Goal: Information Seeking & Learning: Understand process/instructions

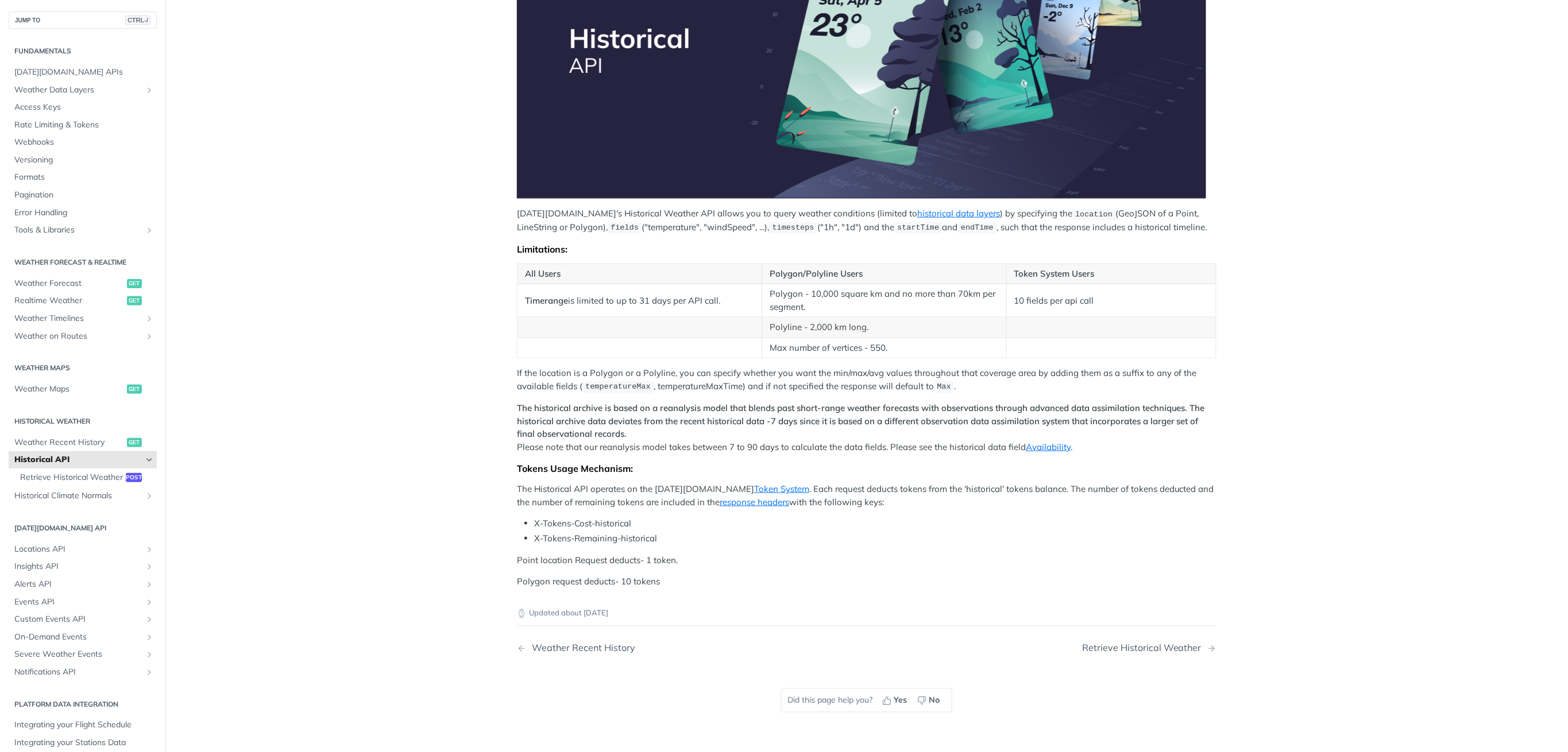
scroll to position [306, 0]
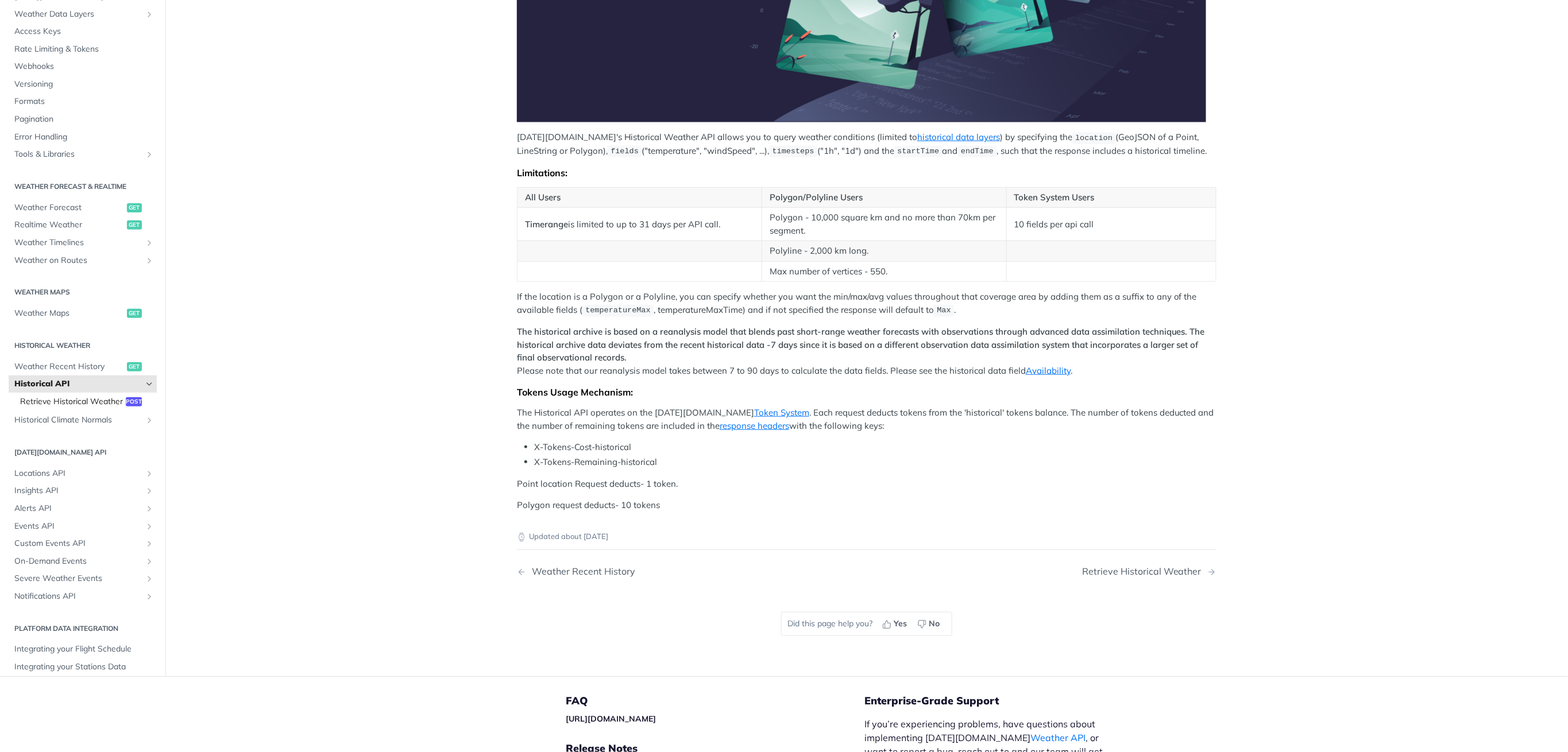
click at [62, 405] on span "Retrieve Historical Weather" at bounding box center [71, 401] width 103 height 12
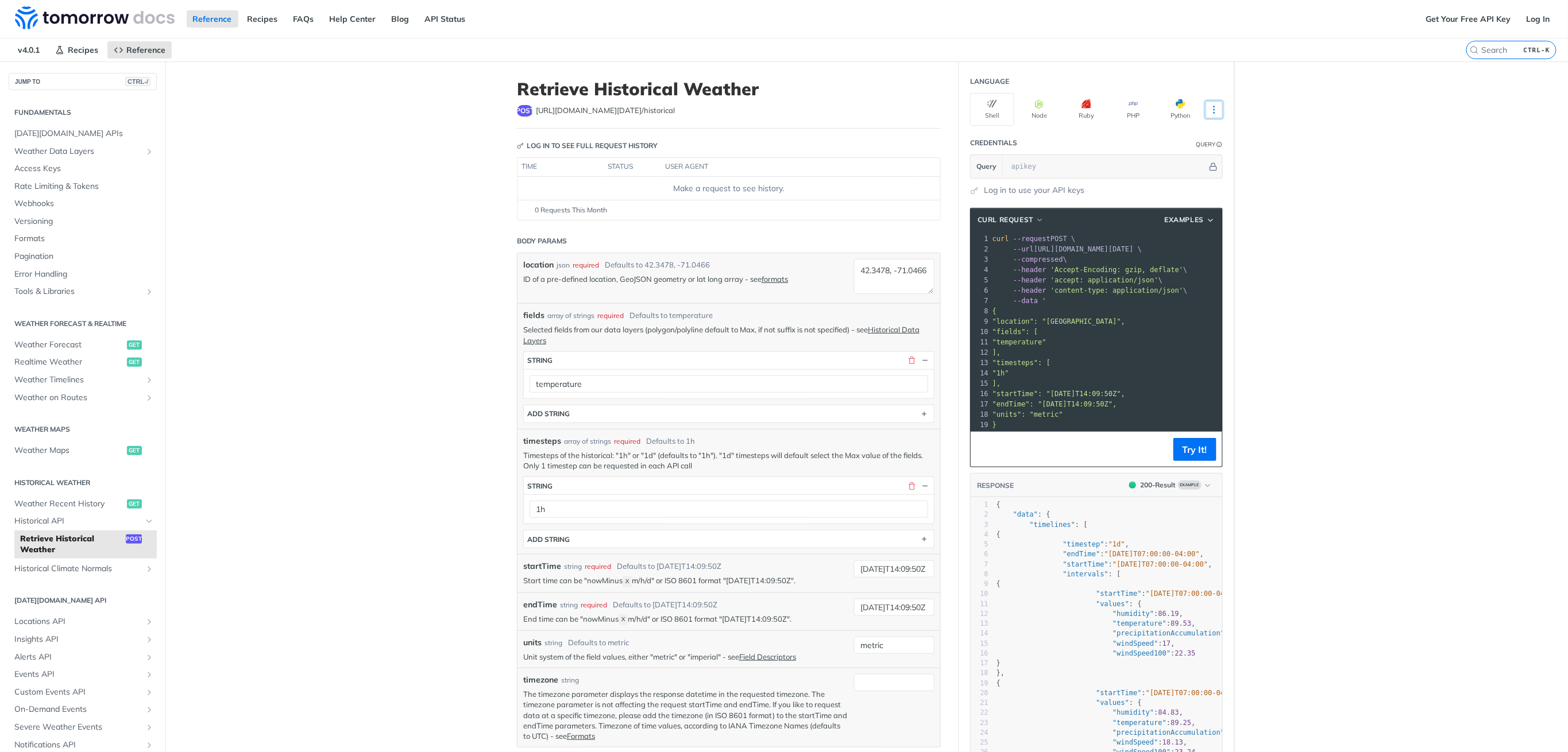
click at [1209, 114] on button "More Languages" at bounding box center [1214, 109] width 17 height 17
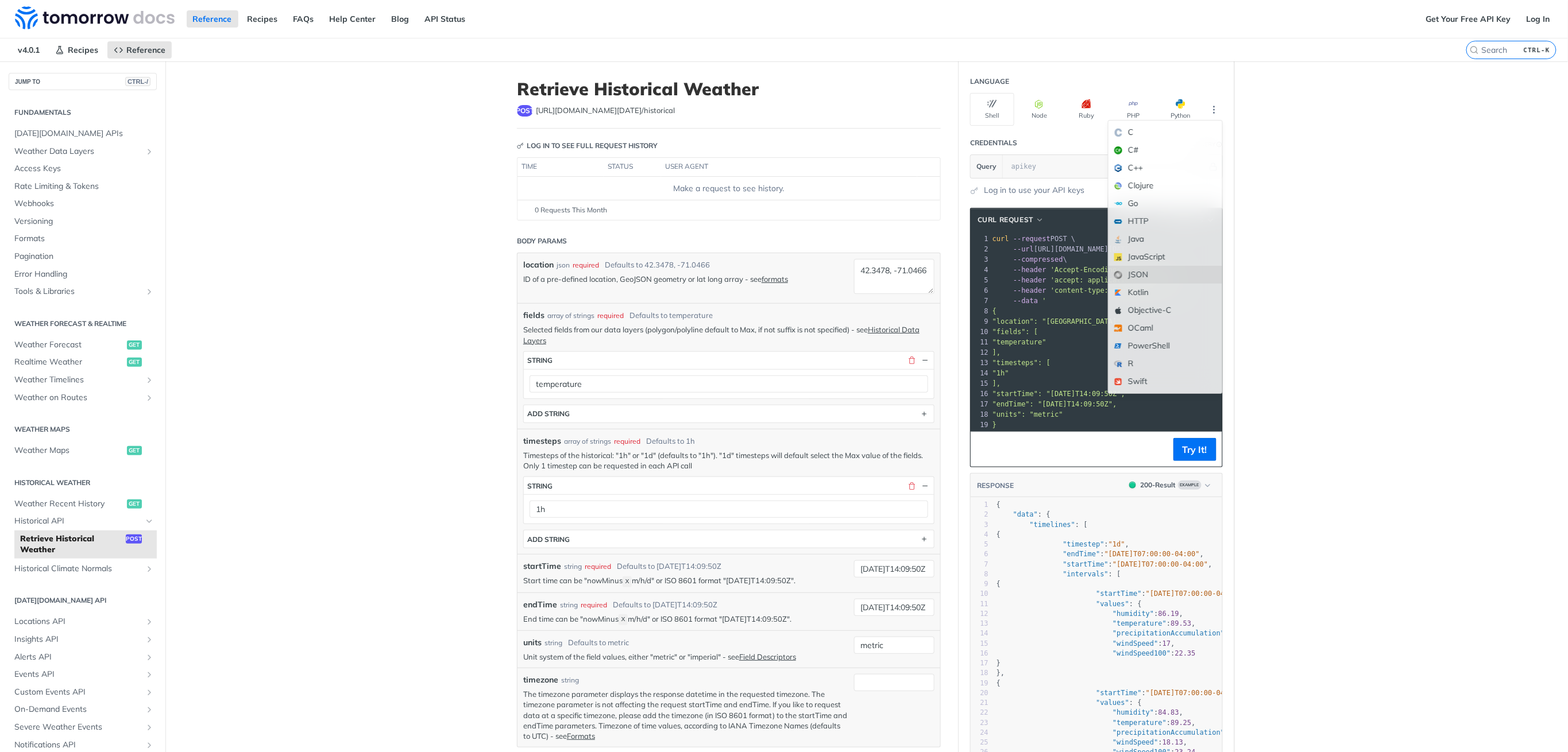
click at [1118, 279] on div "JSON" at bounding box center [1165, 275] width 114 height 18
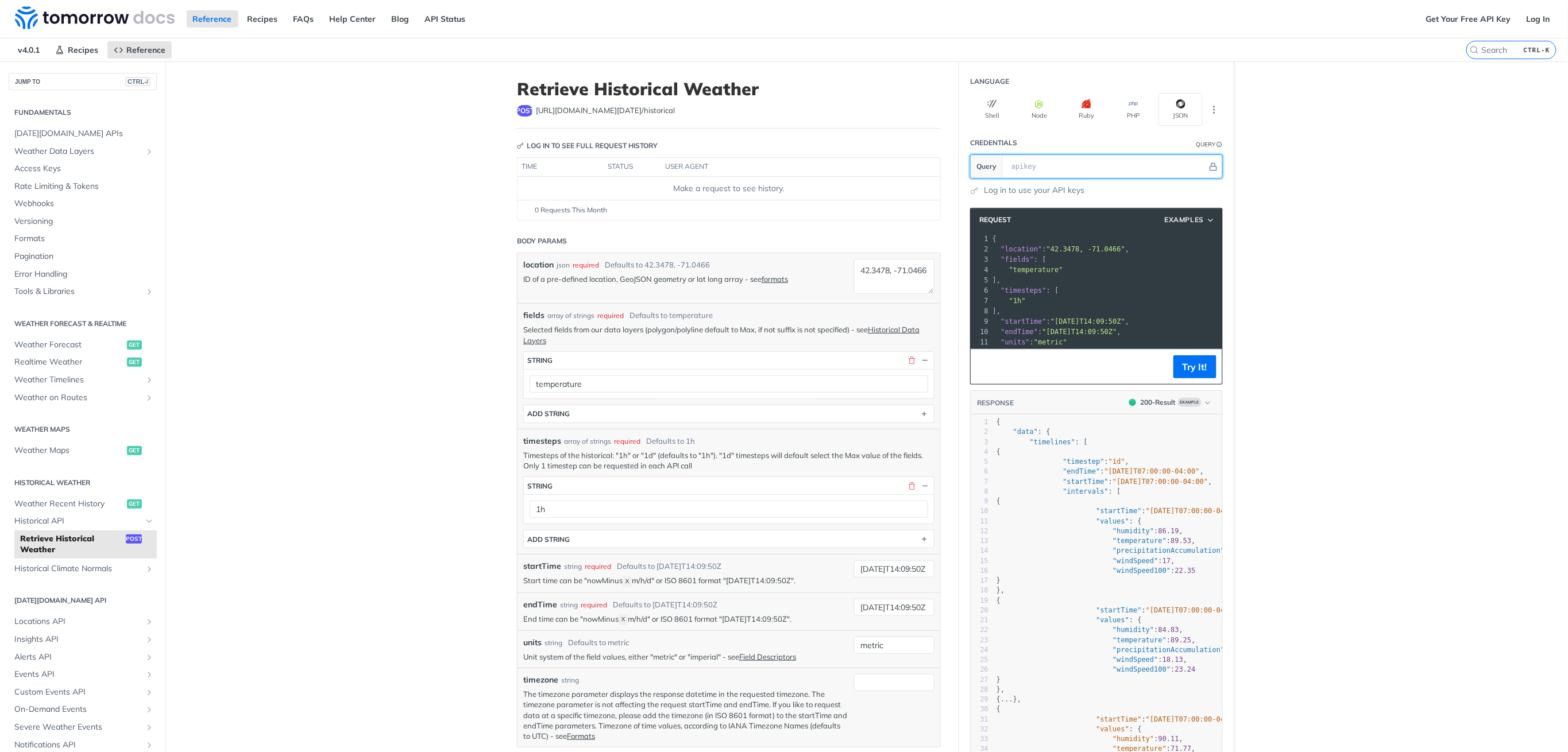
click at [1033, 168] on input "text" at bounding box center [1106, 166] width 201 height 23
click at [1209, 168] on icon "Hide" at bounding box center [1214, 167] width 9 height 9
click at [1209, 166] on icon "Show" at bounding box center [1214, 167] width 9 height 9
click at [1210, 164] on icon "Hide" at bounding box center [1213, 167] width 7 height 7
click at [1189, 378] on button "Try It!" at bounding box center [1195, 367] width 43 height 23
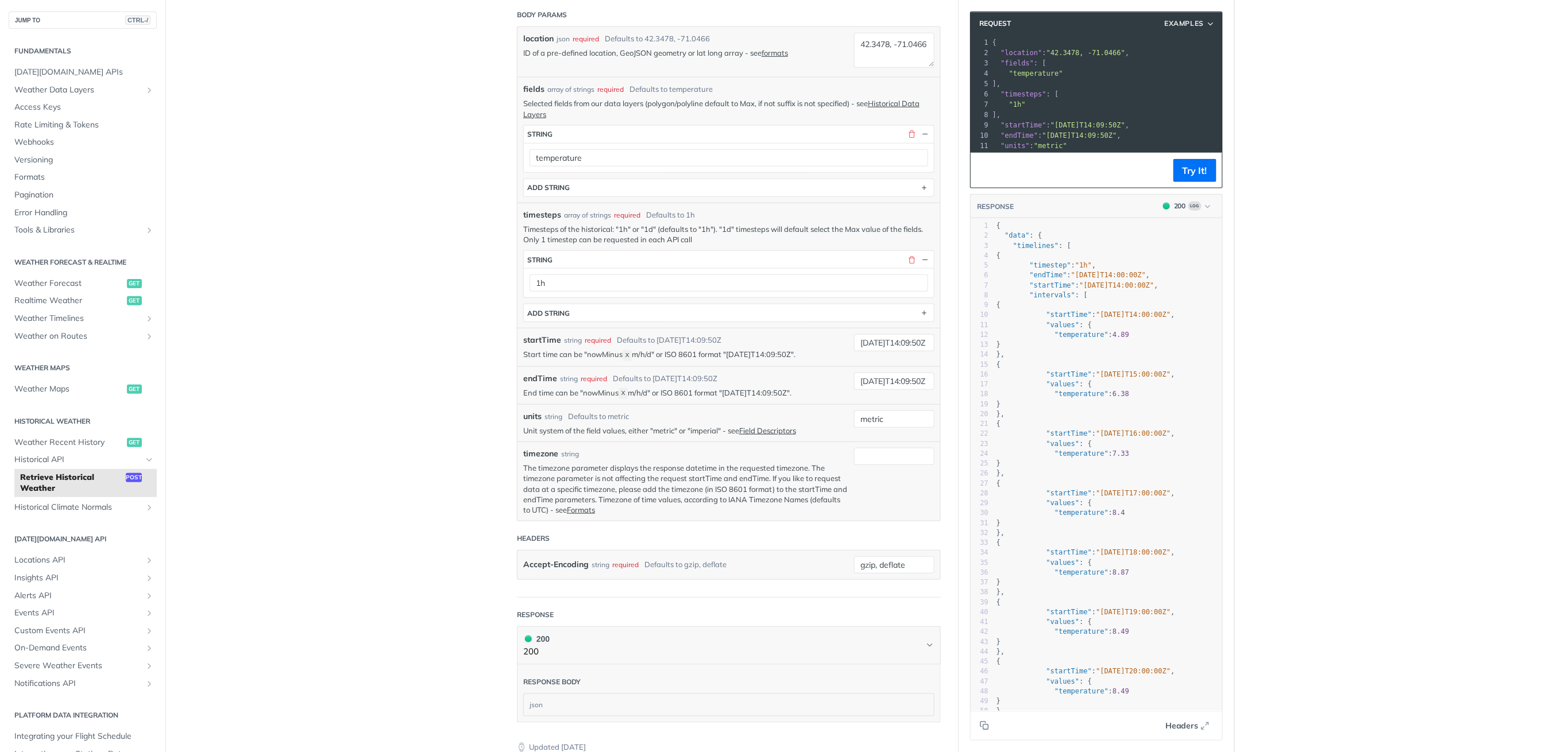
scroll to position [229, 0]
click at [1189, 723] on span "Headers" at bounding box center [1181, 726] width 33 height 12
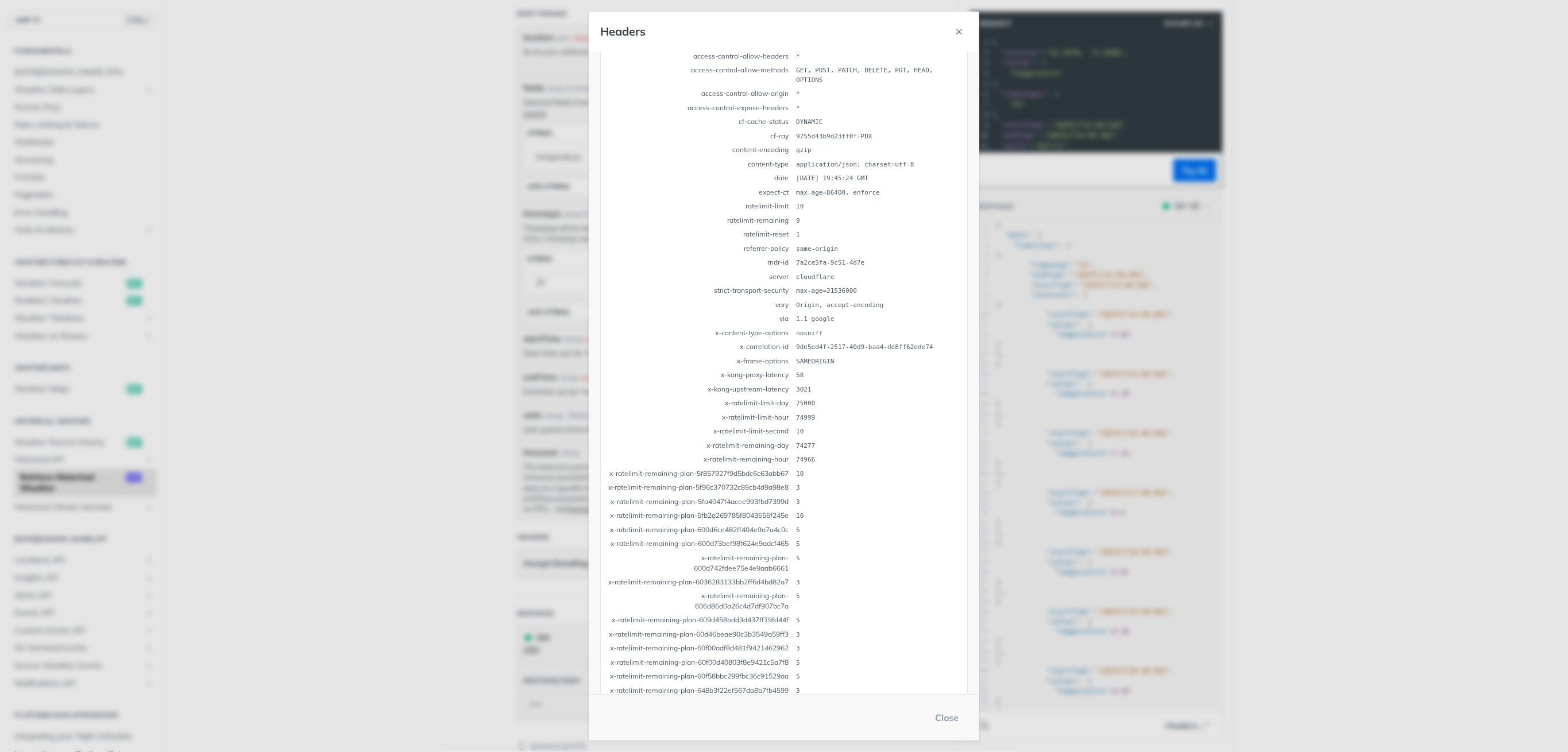
scroll to position [0, 0]
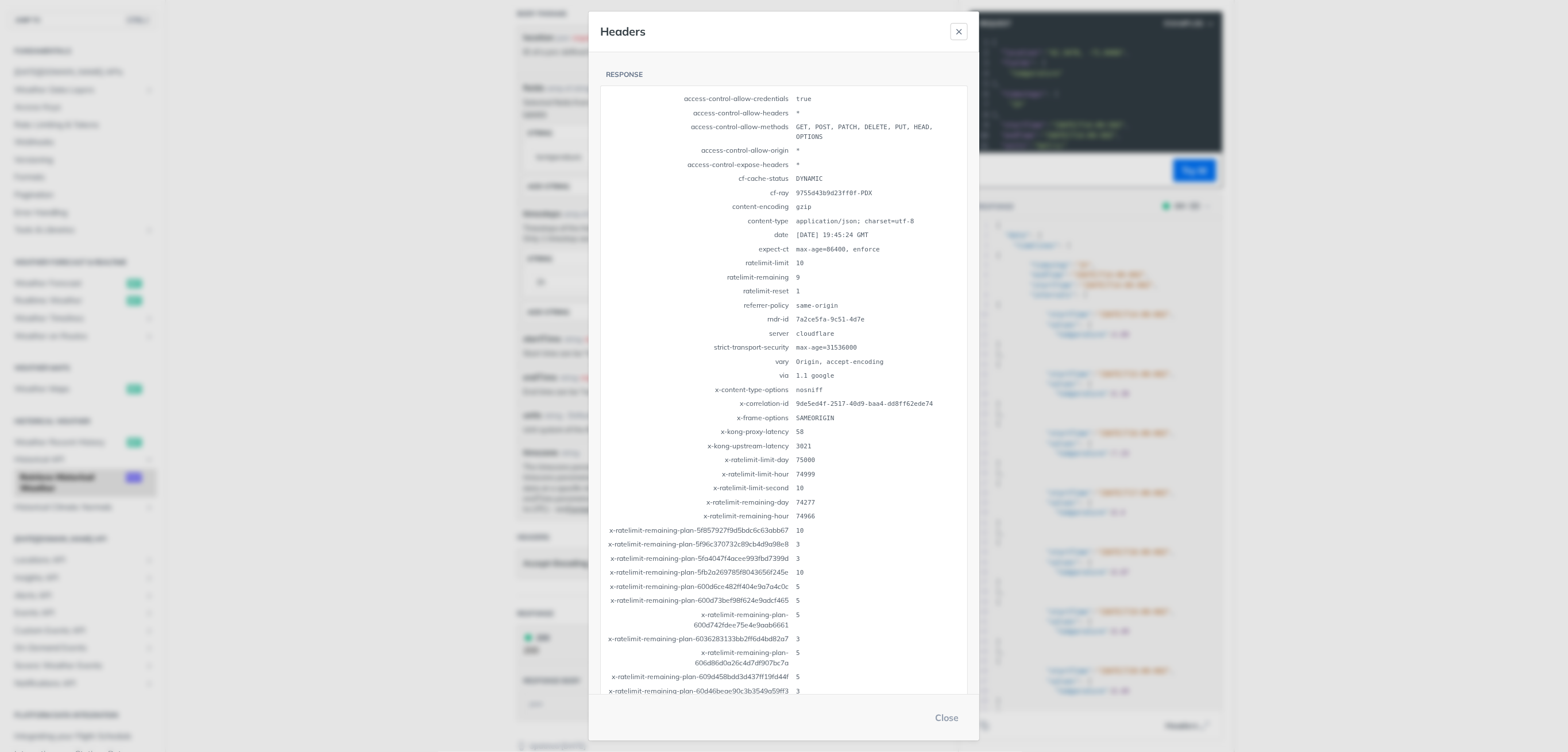
click at [962, 33] on icon "button" at bounding box center [959, 32] width 9 height 9
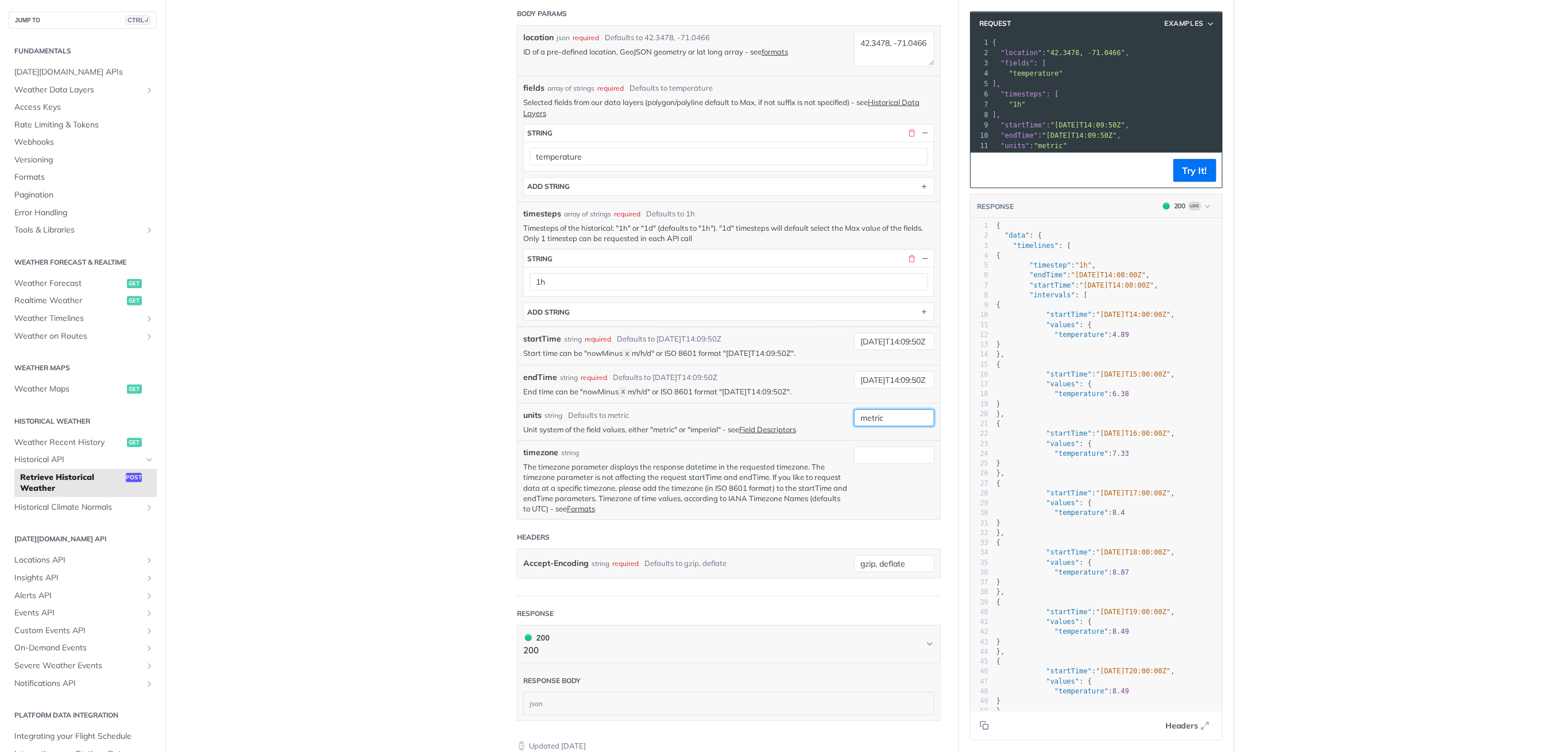
click at [870, 419] on input "metric" at bounding box center [894, 418] width 80 height 17
type input "imperial"
click at [760, 469] on p "The timezone parameter displays the response datetime in the requested timezone…" at bounding box center [686, 487] width 325 height 52
click at [860, 456] on input "timezone" at bounding box center [894, 455] width 80 height 17
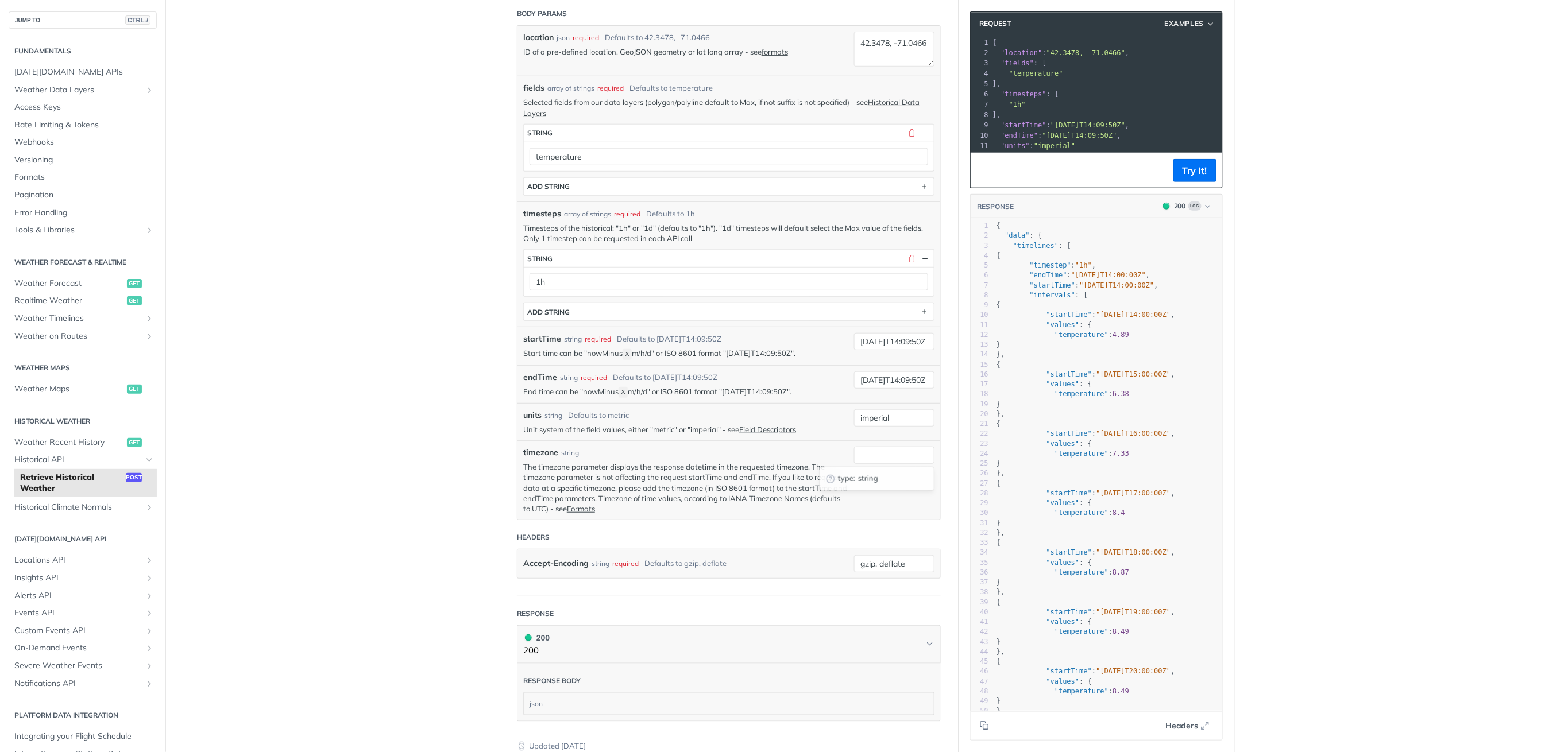
click at [827, 476] on span "pending" at bounding box center [830, 479] width 9 height 9
click at [882, 460] on input "timezone" at bounding box center [894, 455] width 80 height 17
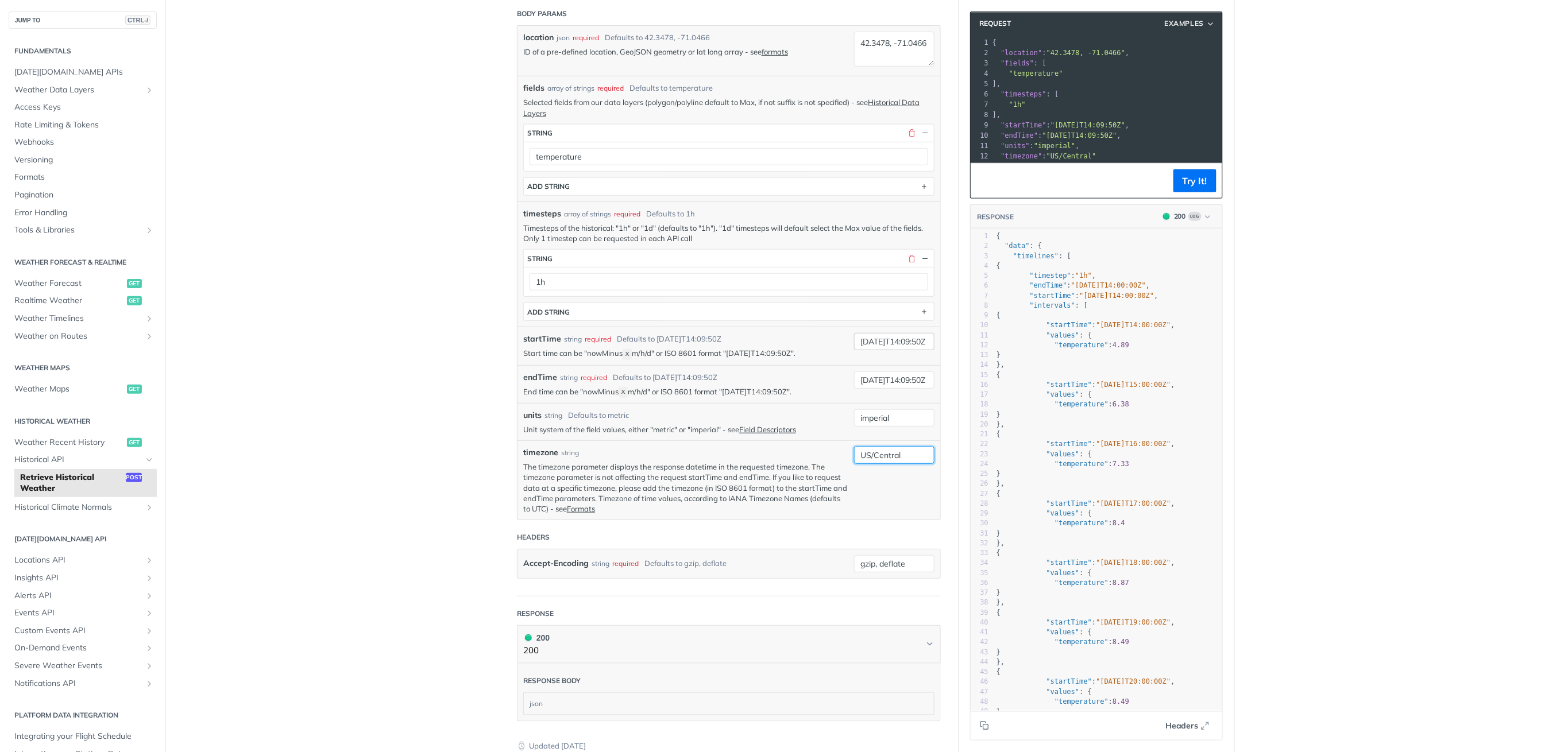
type input "US/Central"
click at [868, 340] on input "[DATE]T14:09:50Z" at bounding box center [894, 341] width 80 height 17
click at [870, 343] on input "[DATE]T14:09:50Z" at bounding box center [894, 341] width 80 height 17
type input "[DATE]T14:09:50Z"
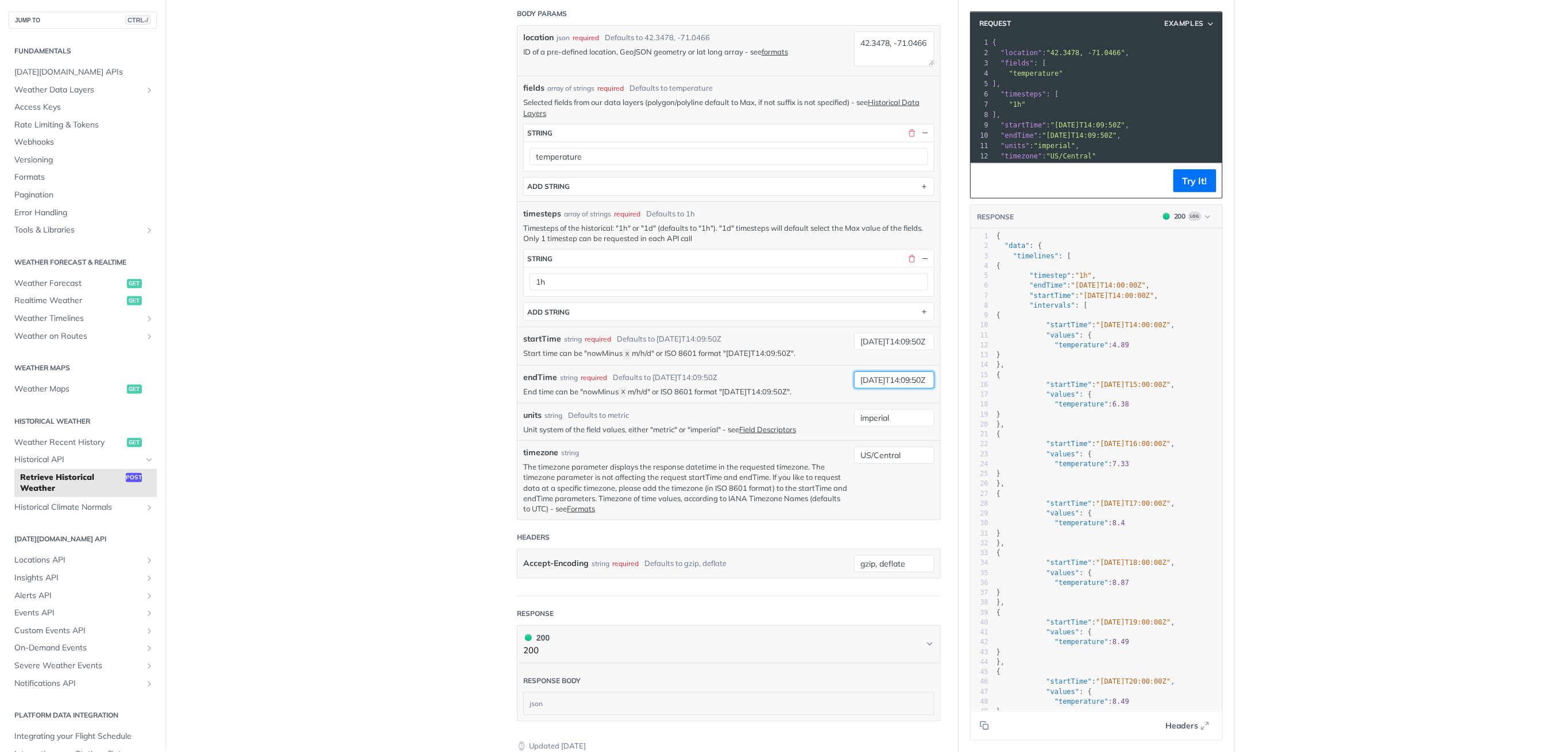
click at [882, 378] on input "[DATE]T14:09:50Z" at bounding box center [894, 379] width 80 height 17
drag, startPoint x: 901, startPoint y: 382, endPoint x: 850, endPoint y: 382, distance: 51.0
click at [854, 382] on input "[DATE]T14:09:50Z" at bounding box center [894, 379] width 80 height 17
paste input "[DATE]"
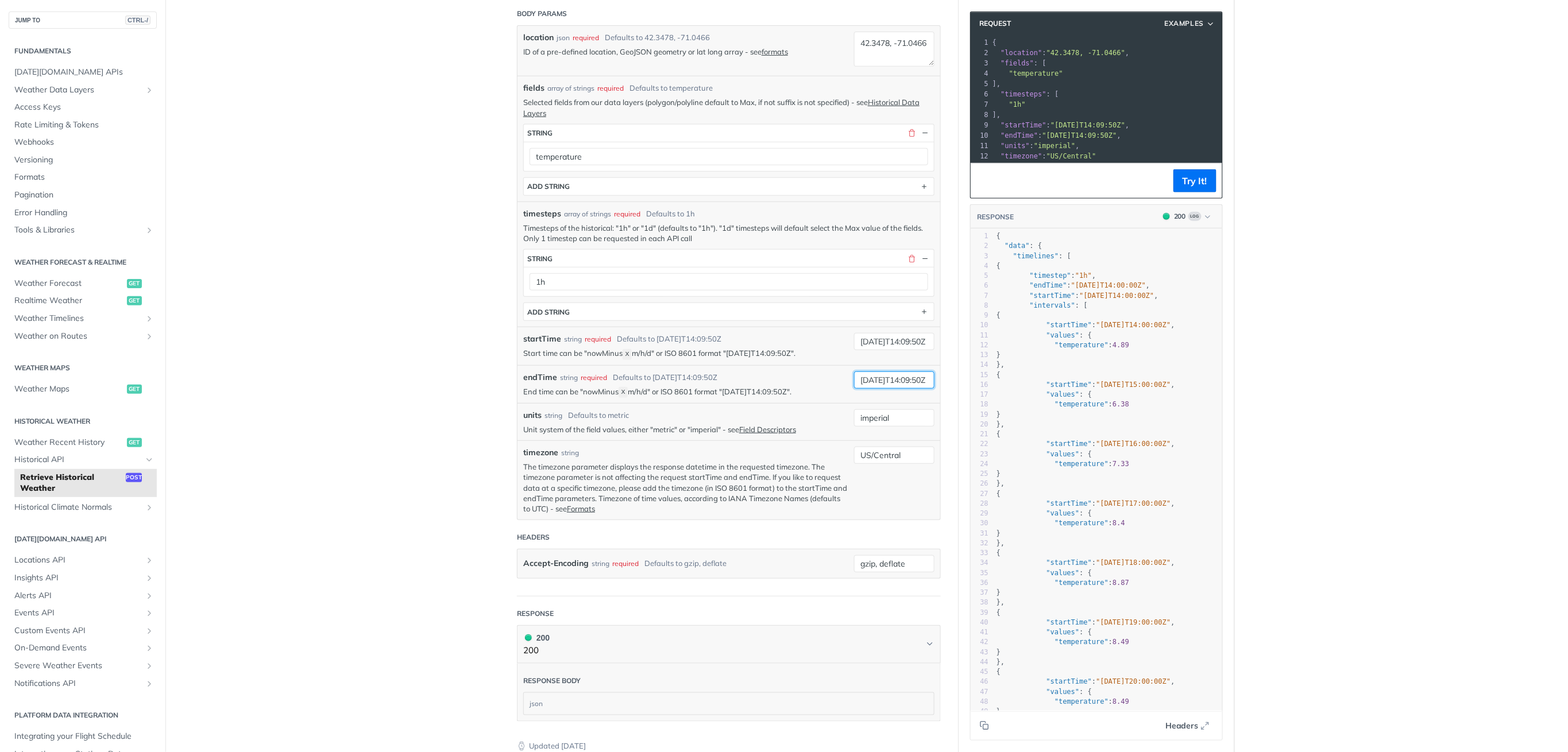
type input "[DATE]T14:09:50Z"
click at [798, 527] on header "Headers" at bounding box center [728, 537] width 424 height 23
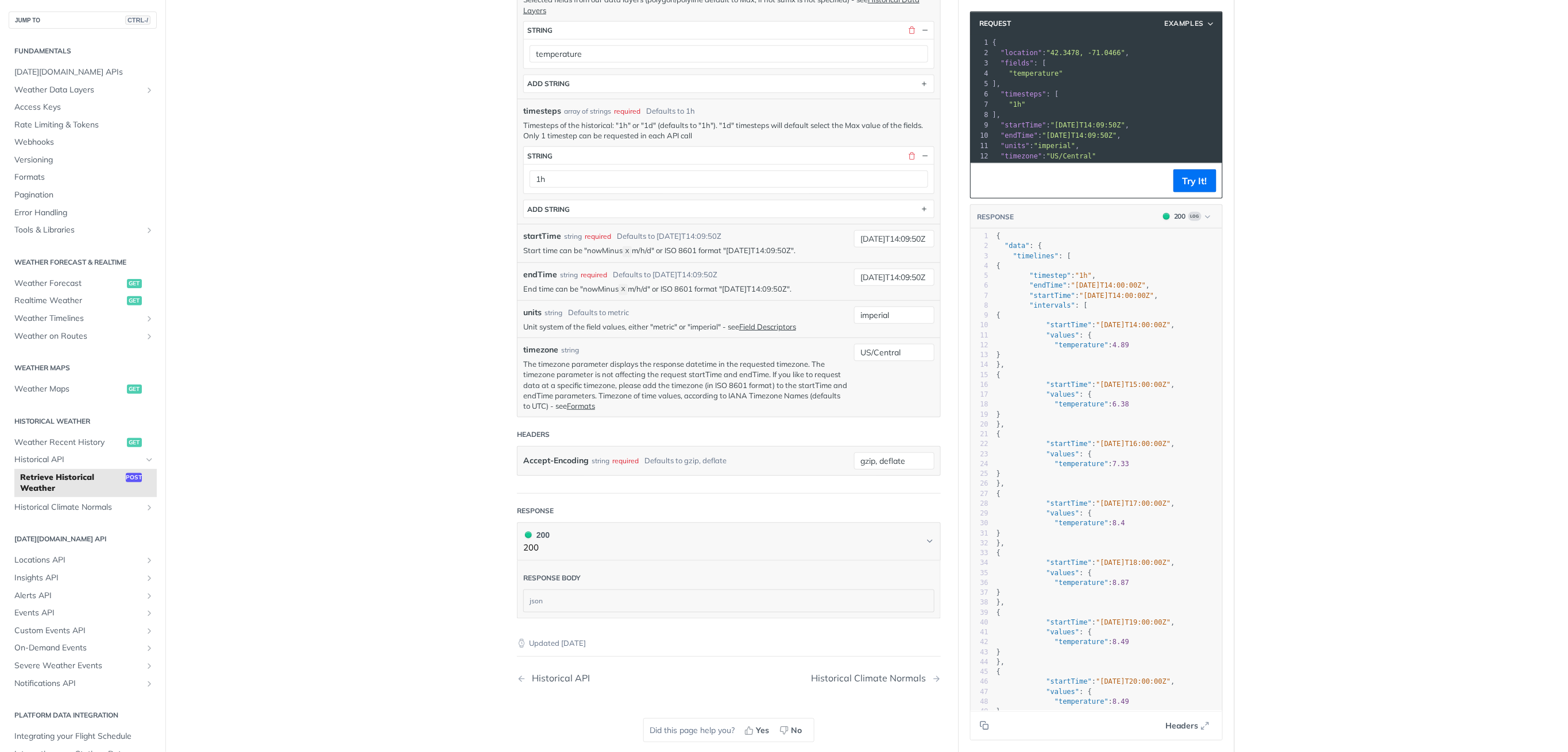
scroll to position [306, 0]
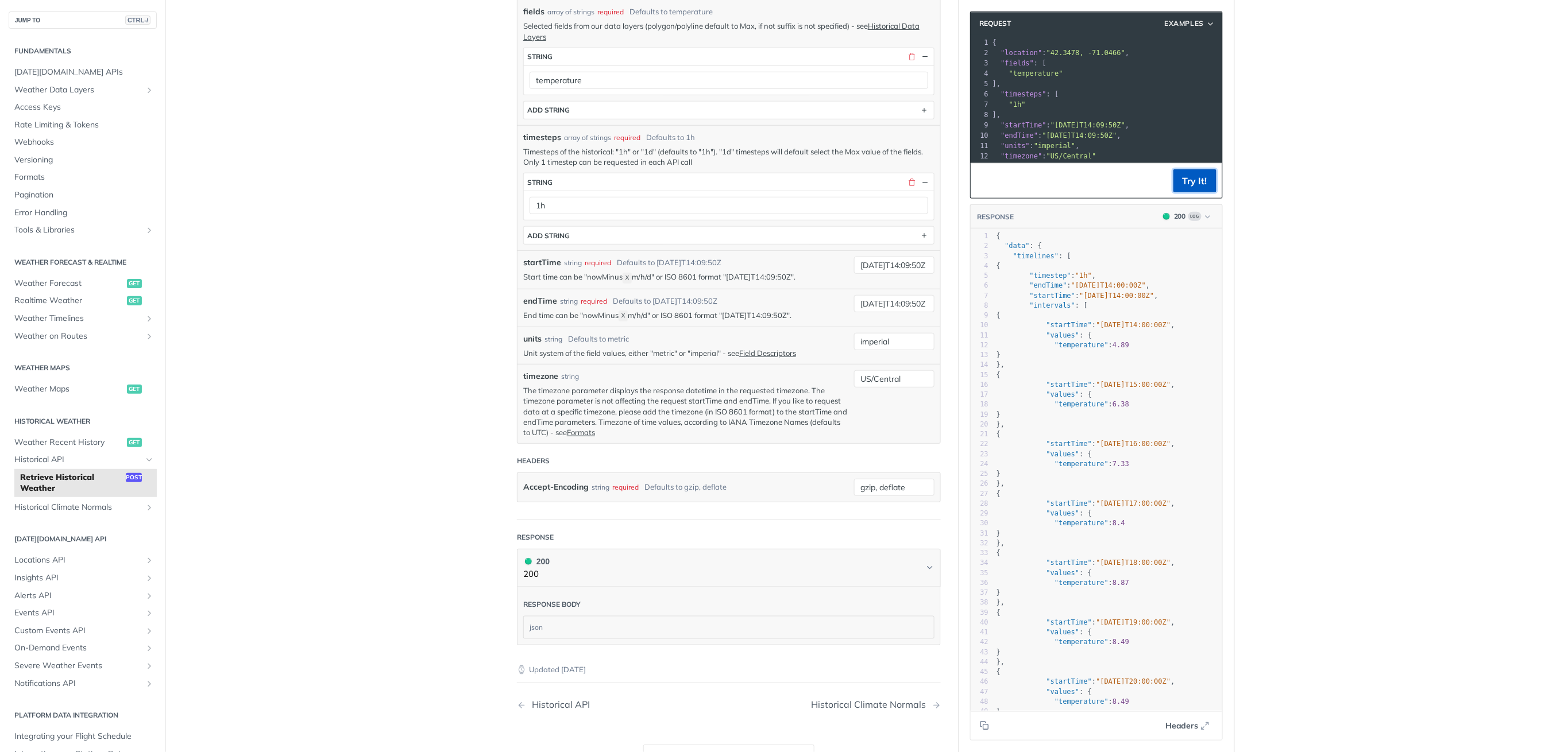
click at [1188, 190] on button "Try It!" at bounding box center [1195, 180] width 43 height 23
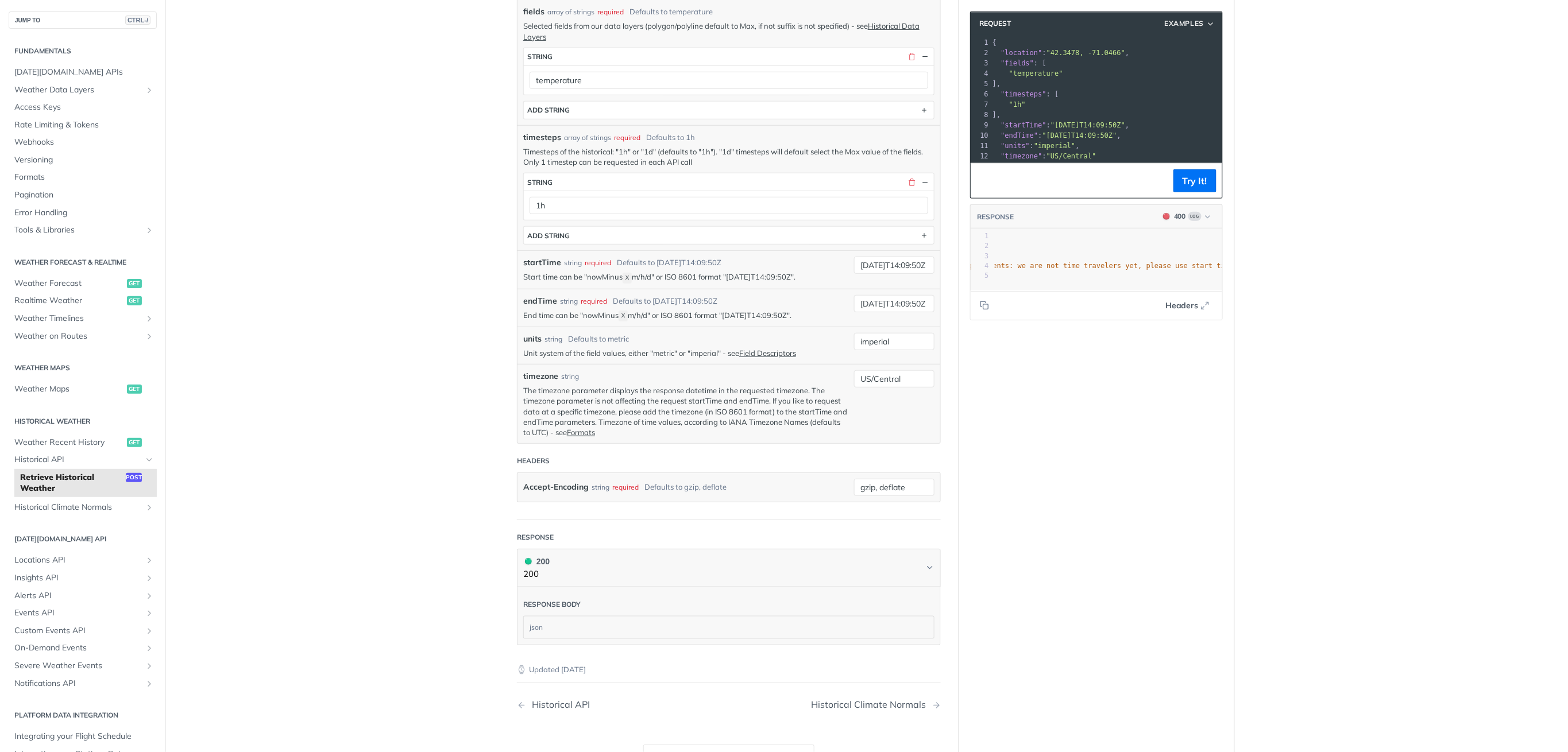
scroll to position [0, 254]
click at [873, 264] on input "[DATE]T14:09:50Z" at bounding box center [894, 265] width 80 height 17
type input "[DATE]T14:09:50Z"
click at [867, 306] on input "[DATE]T14:09:50Z" at bounding box center [894, 303] width 80 height 17
type input "[DATE]T14:09:50Z"
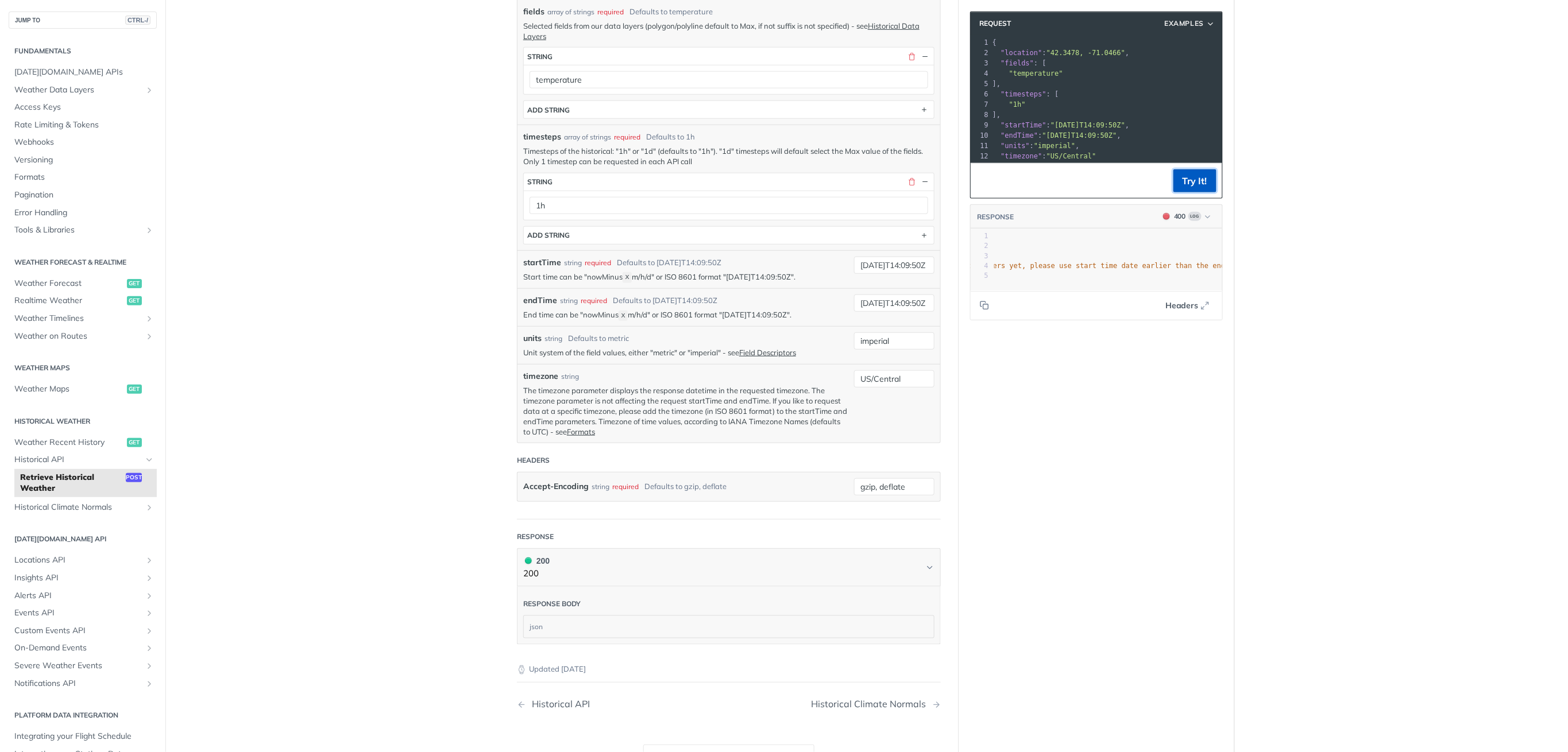
click at [1195, 183] on button "Try It!" at bounding box center [1195, 180] width 43 height 23
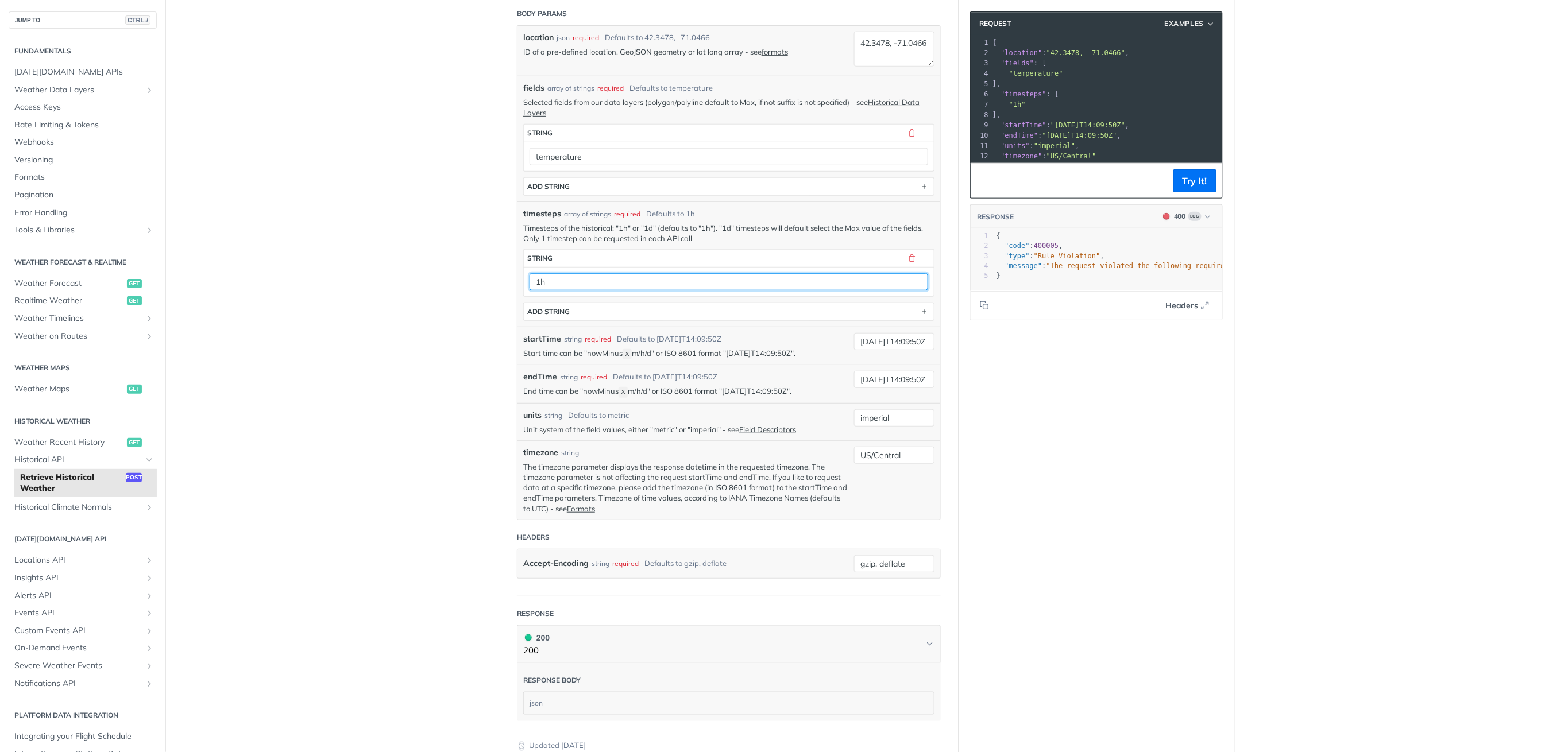
click at [711, 283] on input "1h" at bounding box center [728, 282] width 398 height 17
type input "1d"
click at [469, 337] on main "JUMP TO CTRL-/ Fundamentals [DATE][DOMAIN_NAME] APIs Weather Data Layers Core P…" at bounding box center [784, 332] width 1568 height 1106
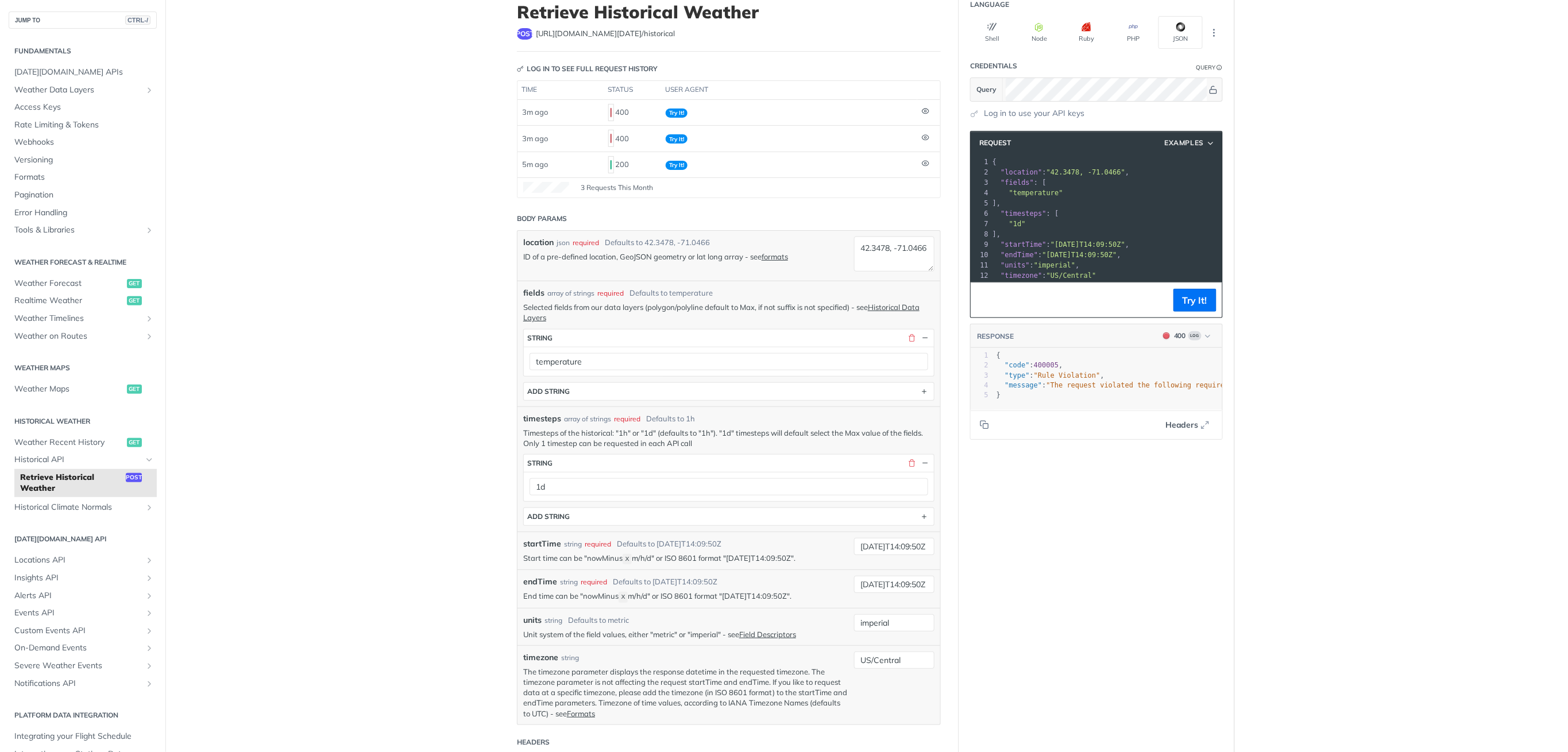
scroll to position [52, 0]
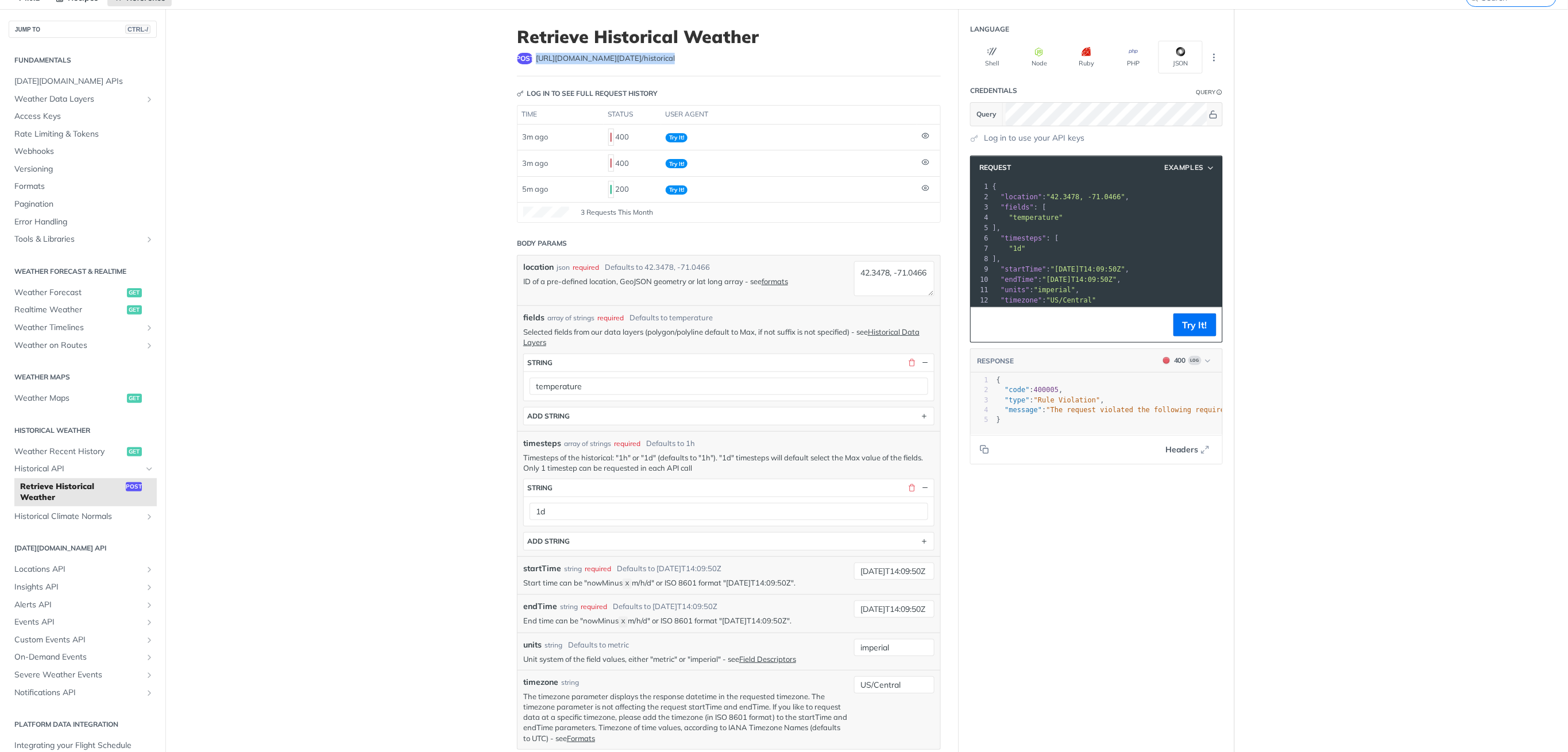
drag, startPoint x: 655, startPoint y: 55, endPoint x: 529, endPoint y: 62, distance: 126.2
click at [529, 62] on div "post [URL][DOMAIN_NAME][DATE] /historical" at bounding box center [728, 59] width 424 height 12
copy div "[URL][DOMAIN_NAME][DATE] /historical"
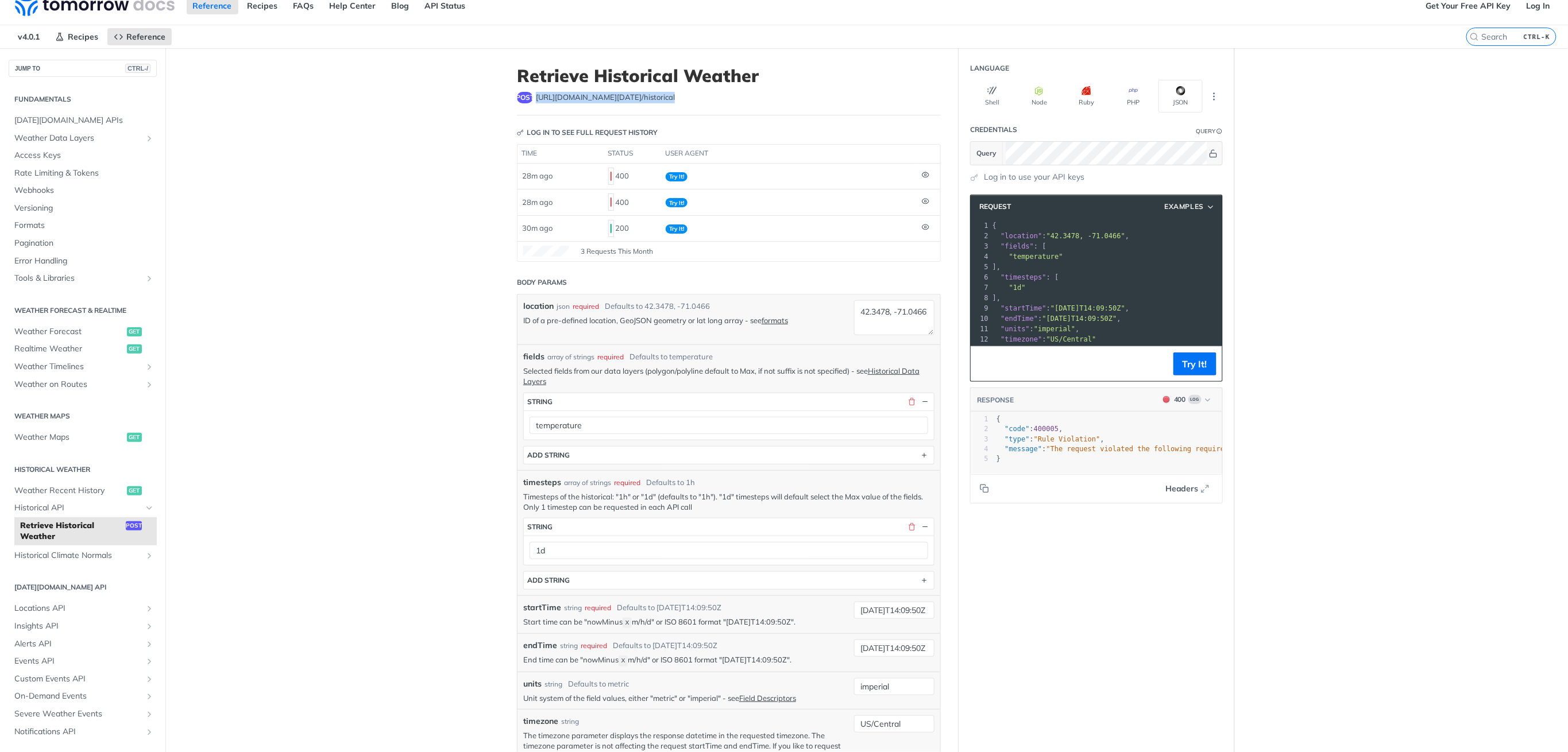
scroll to position [10, 0]
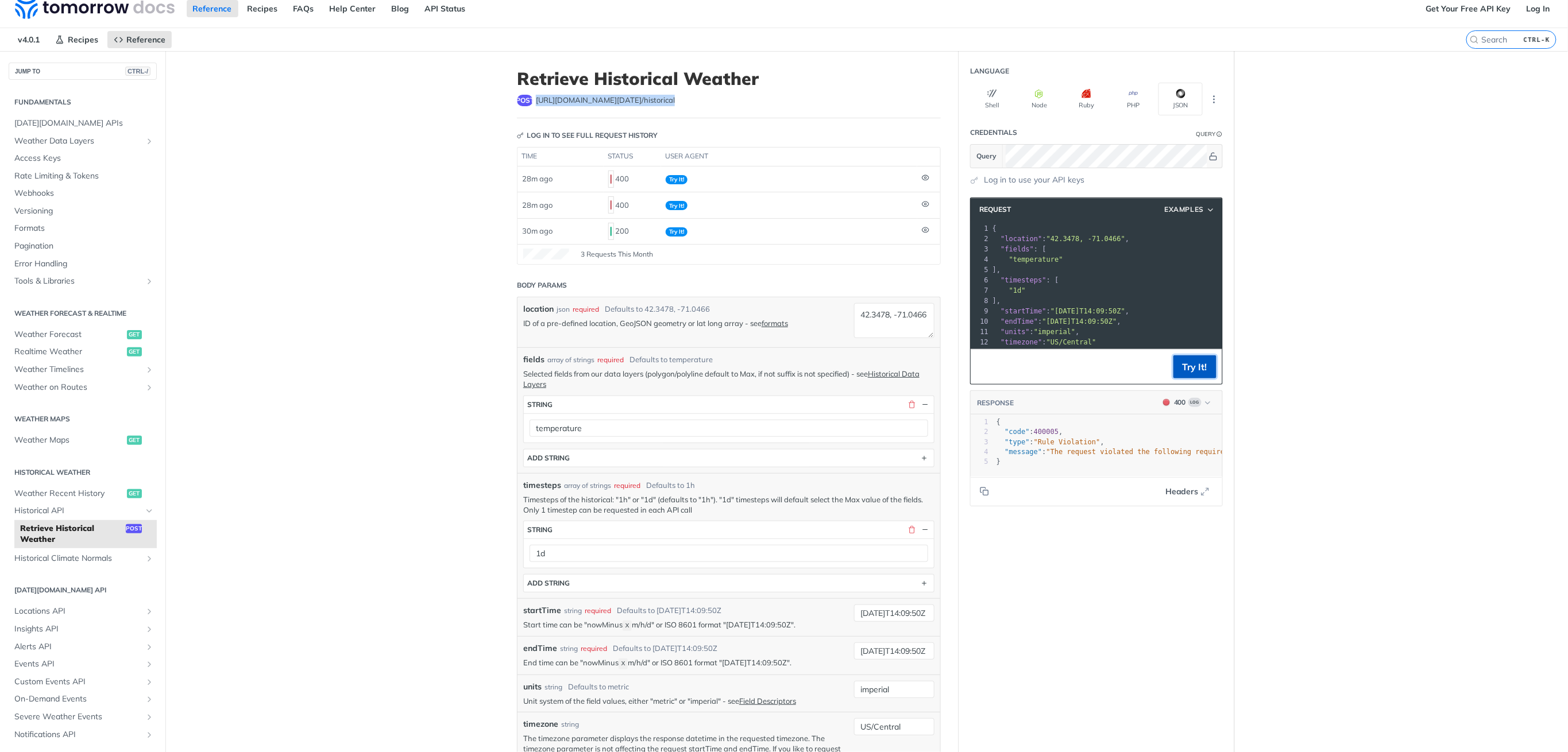
click at [1203, 379] on button "Try It!" at bounding box center [1195, 367] width 43 height 23
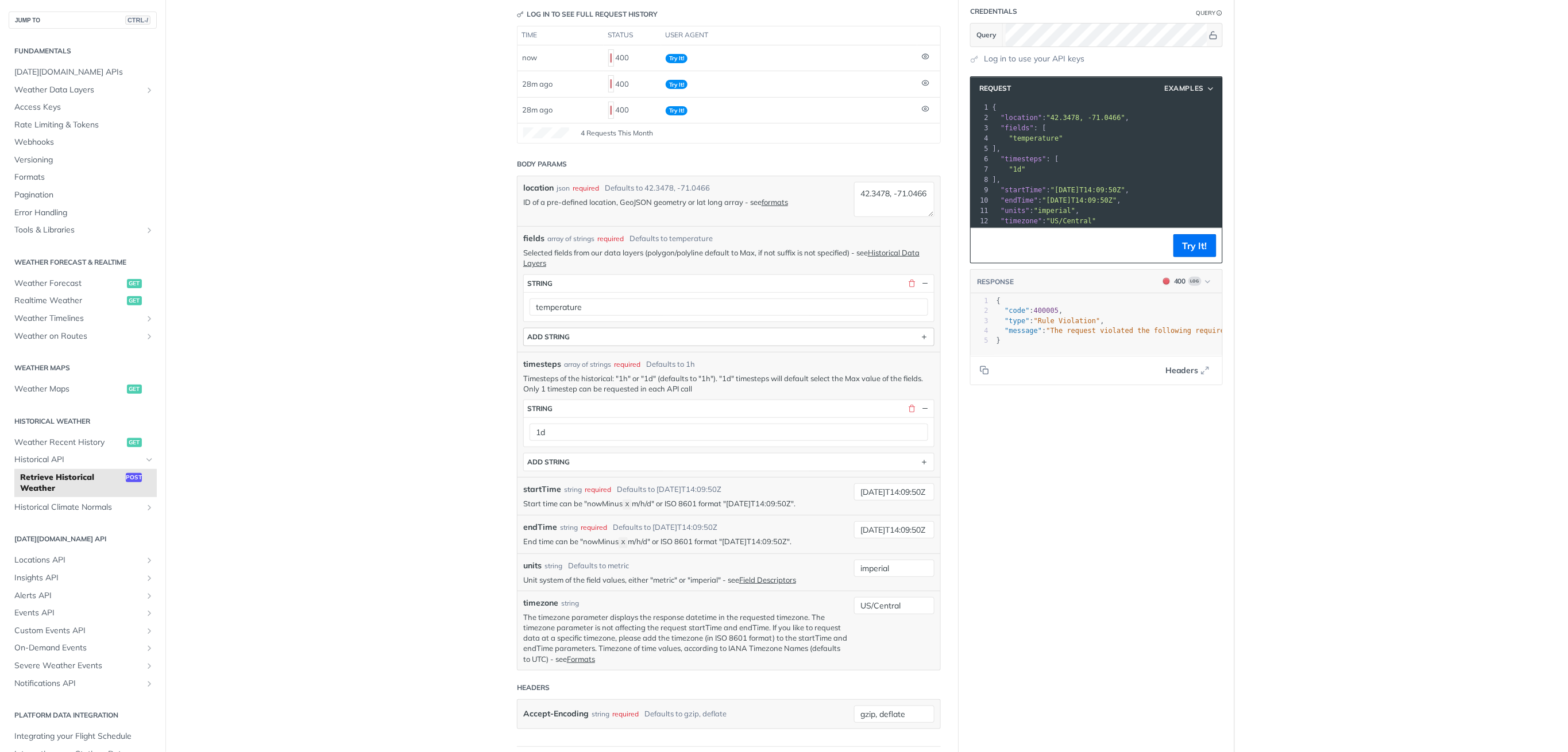
scroll to position [163, 0]
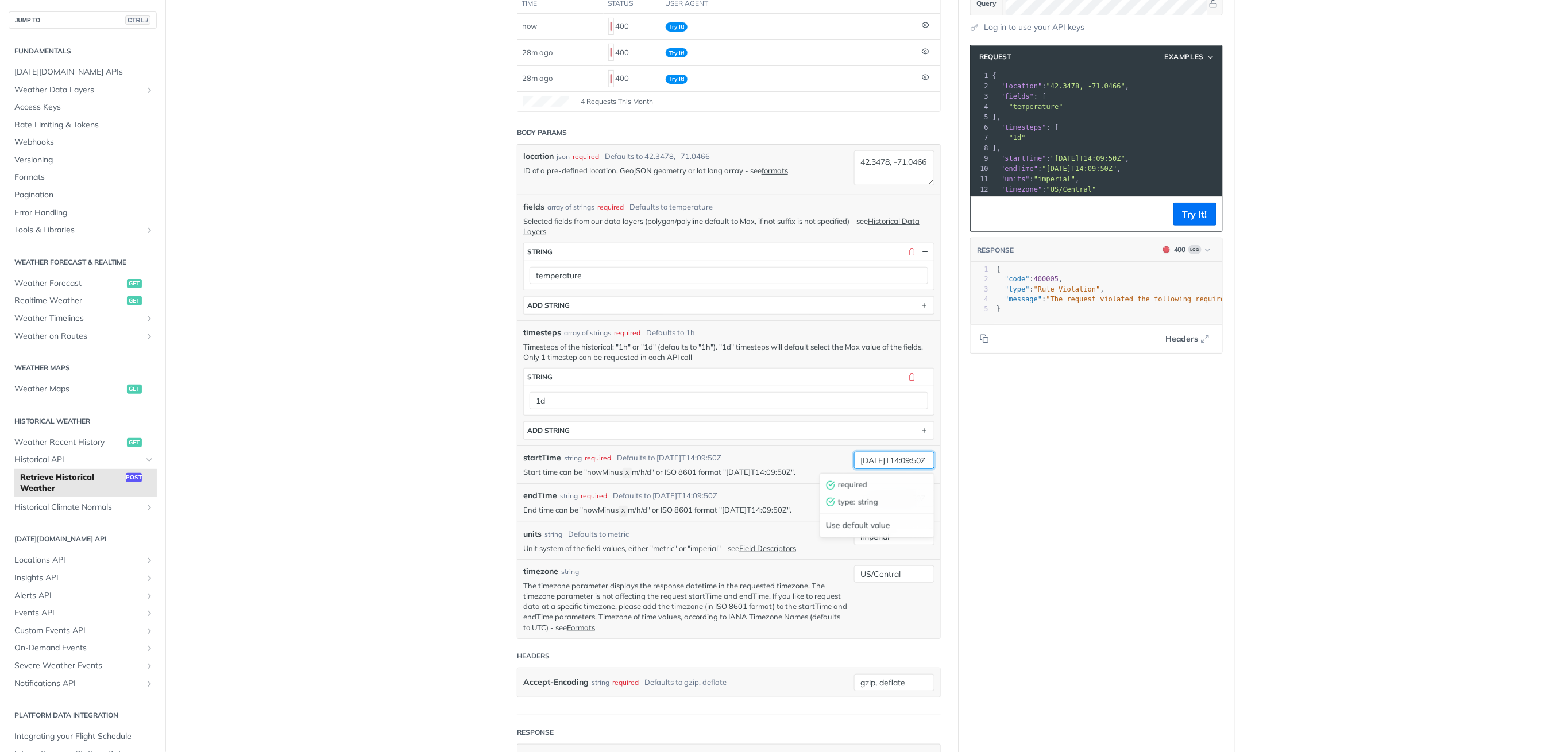
click at [870, 460] on input "[DATE]T14:09:50Z" at bounding box center [894, 460] width 80 height 17
click at [884, 462] on input "[DATE]T14:09:50Z" at bounding box center [894, 460] width 80 height 17
type input "[DATE]T14:09:50Z"
click at [1173, 226] on button "Try It!" at bounding box center [1195, 214] width 43 height 23
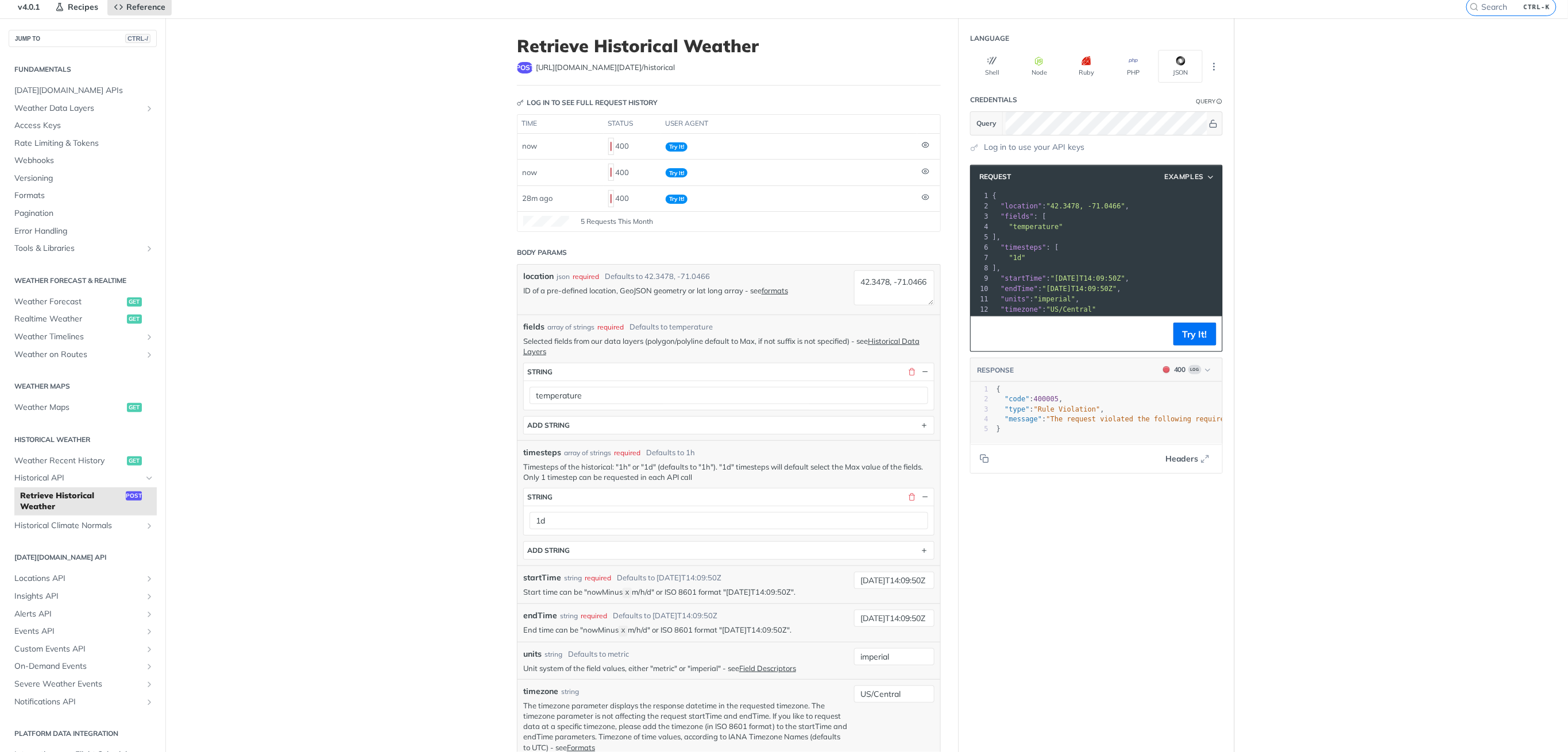
scroll to position [10, 0]
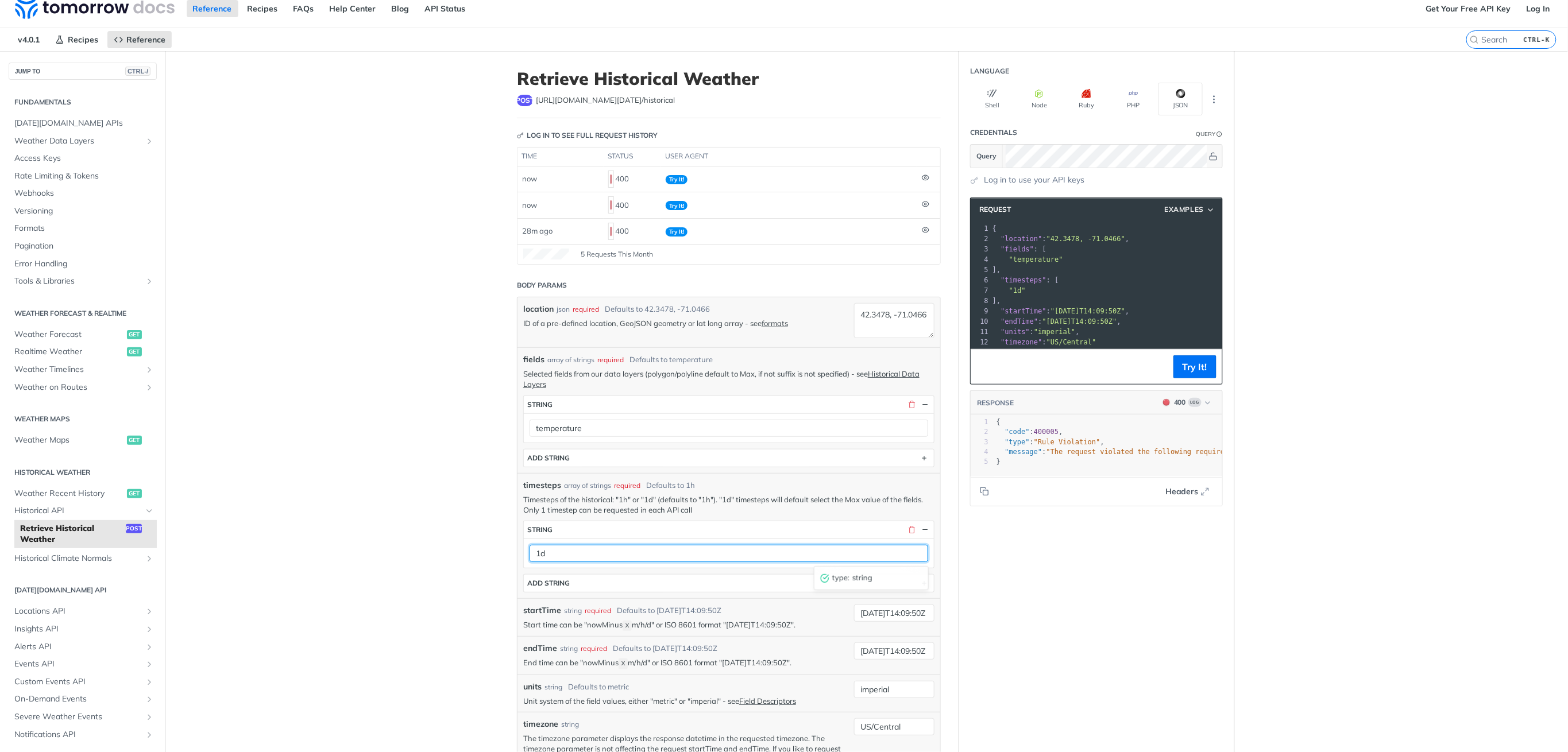
click at [575, 557] on input "1d" at bounding box center [728, 553] width 398 height 17
type input "1h"
click at [1190, 379] on button "Try It!" at bounding box center [1195, 367] width 43 height 23
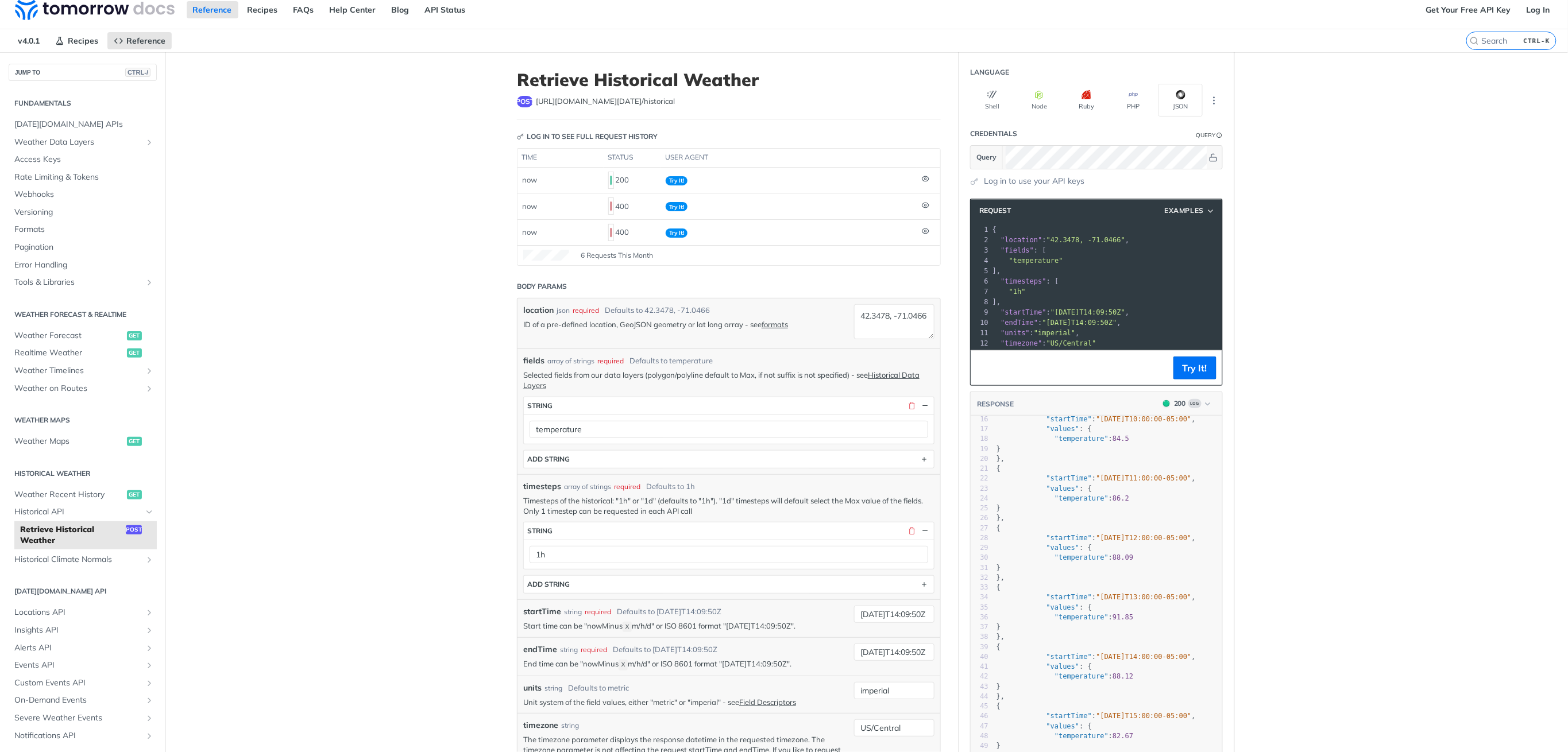
scroll to position [0, 0]
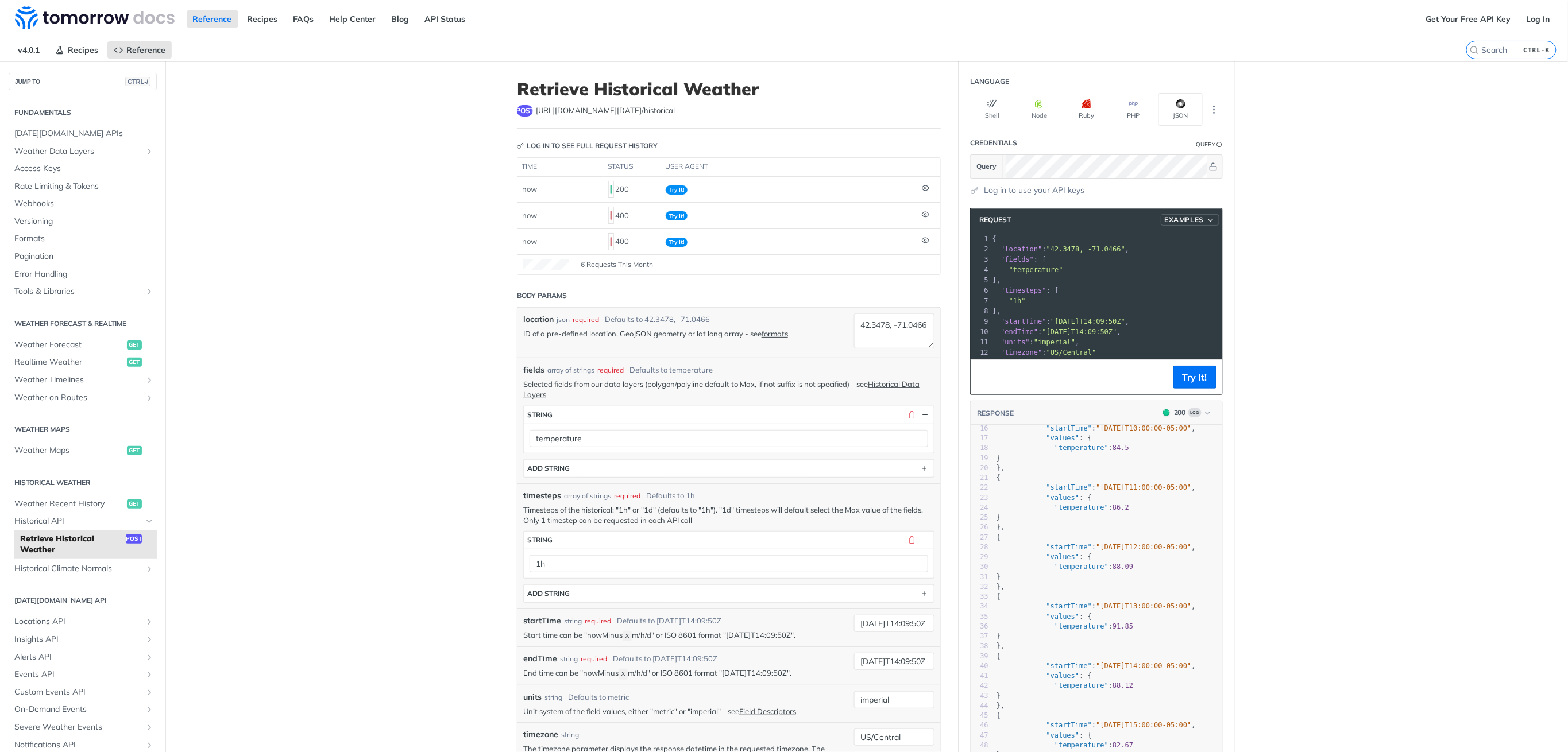
click at [1196, 219] on span "Examples" at bounding box center [1184, 220] width 40 height 10
click at [1209, 107] on icon "More ellipsis" at bounding box center [1214, 110] width 10 height 10
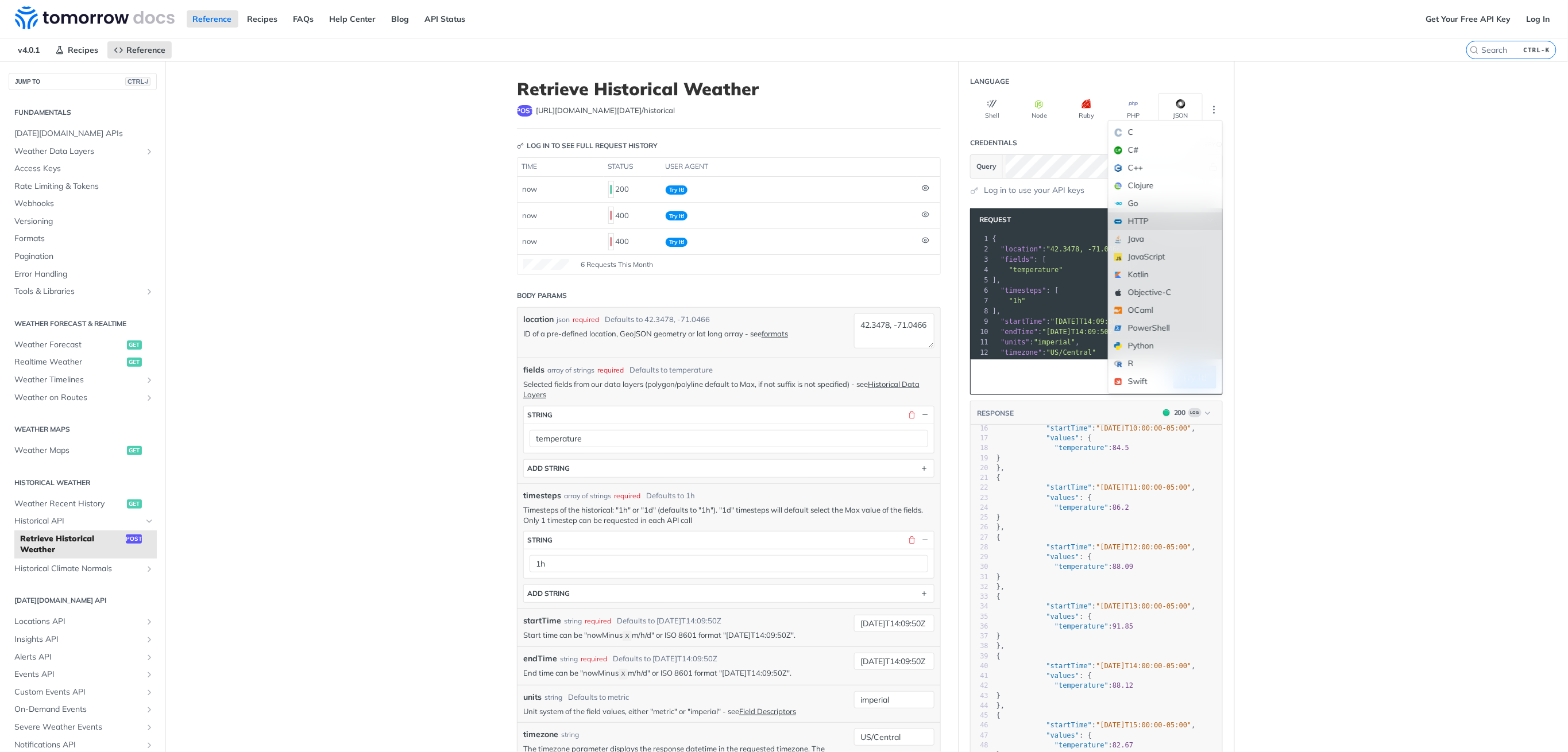
click at [1148, 222] on div "HTTP" at bounding box center [1165, 221] width 114 height 18
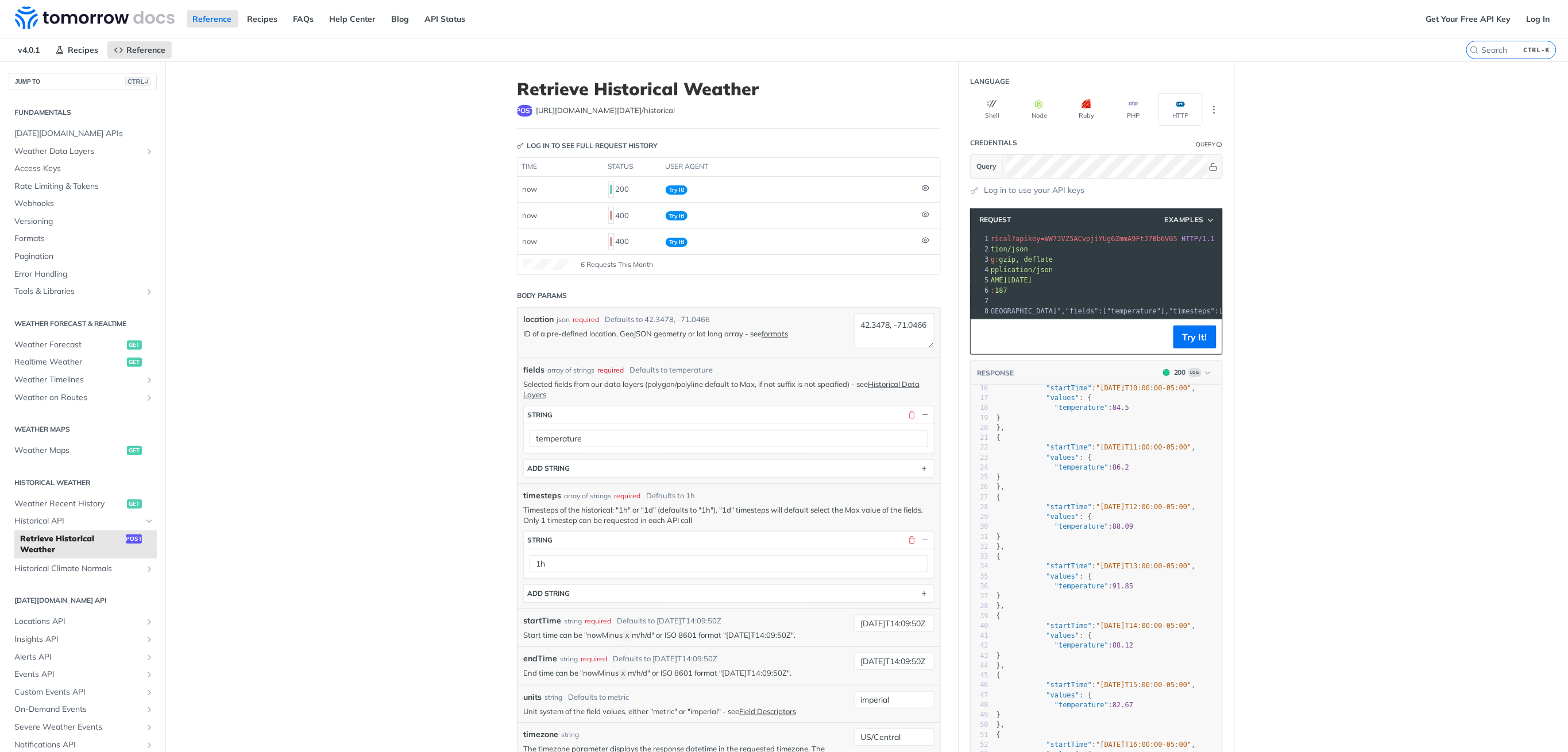
scroll to position [0, 64]
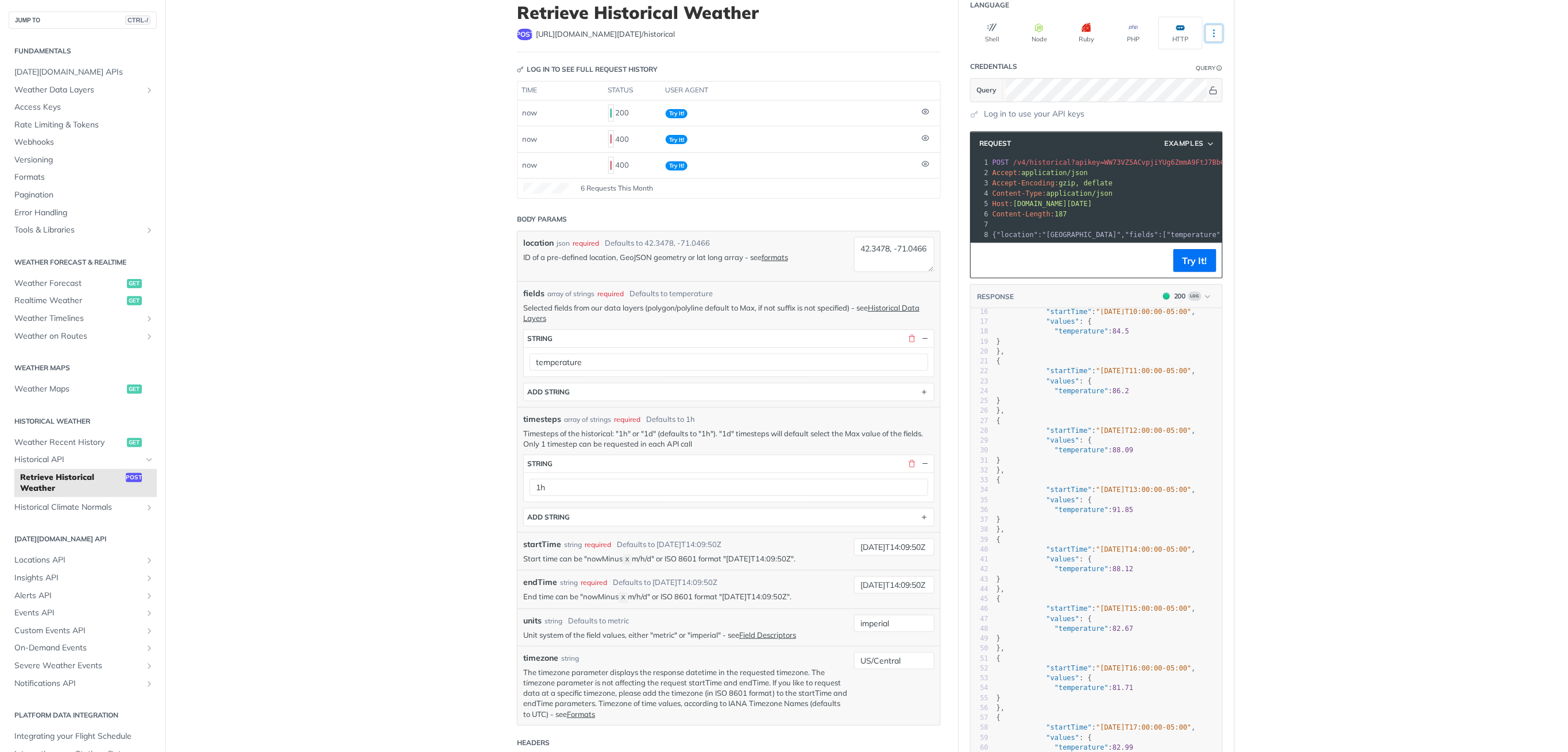
click at [1209, 37] on button "More Languages" at bounding box center [1214, 33] width 17 height 17
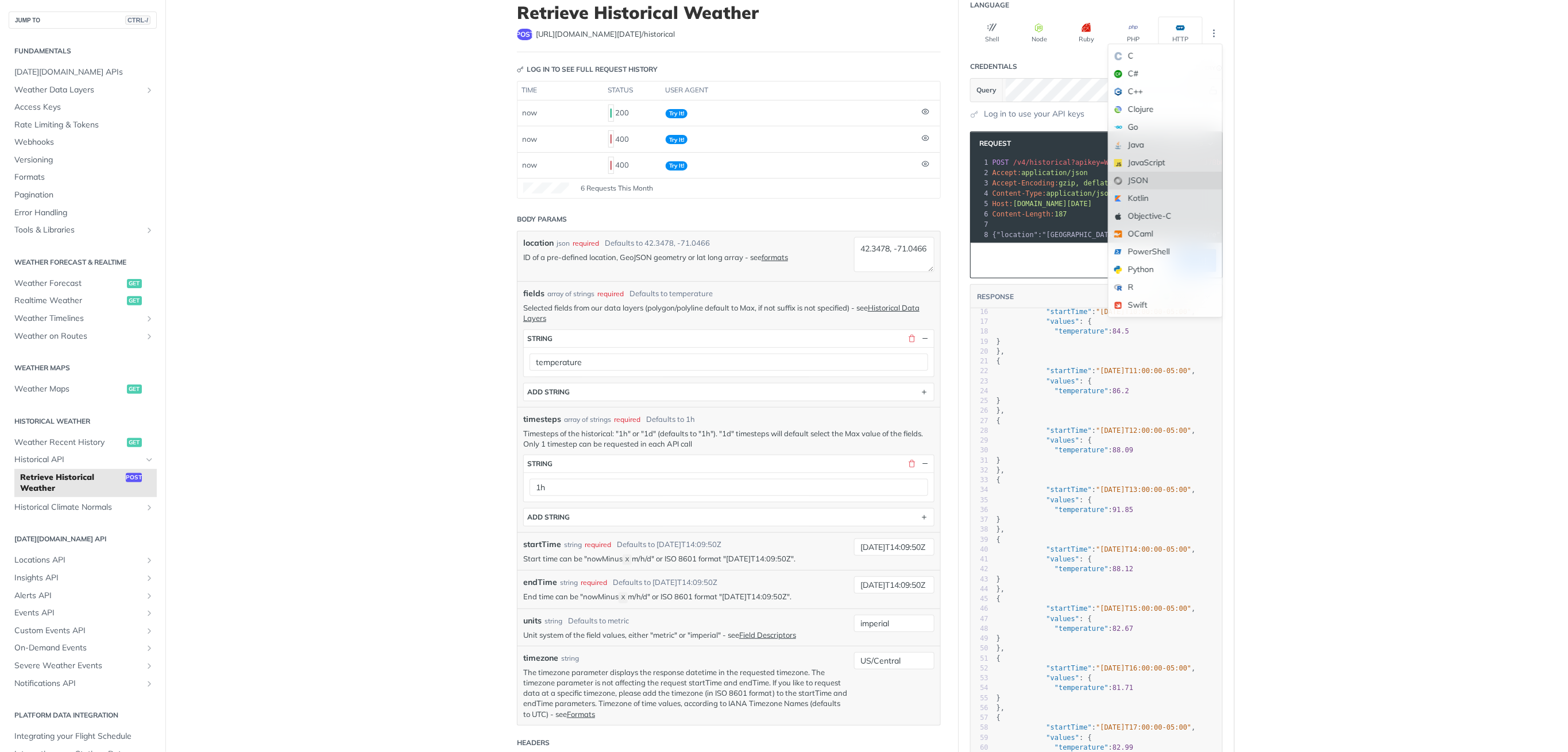
click at [1153, 182] on div "JSON" at bounding box center [1165, 181] width 114 height 18
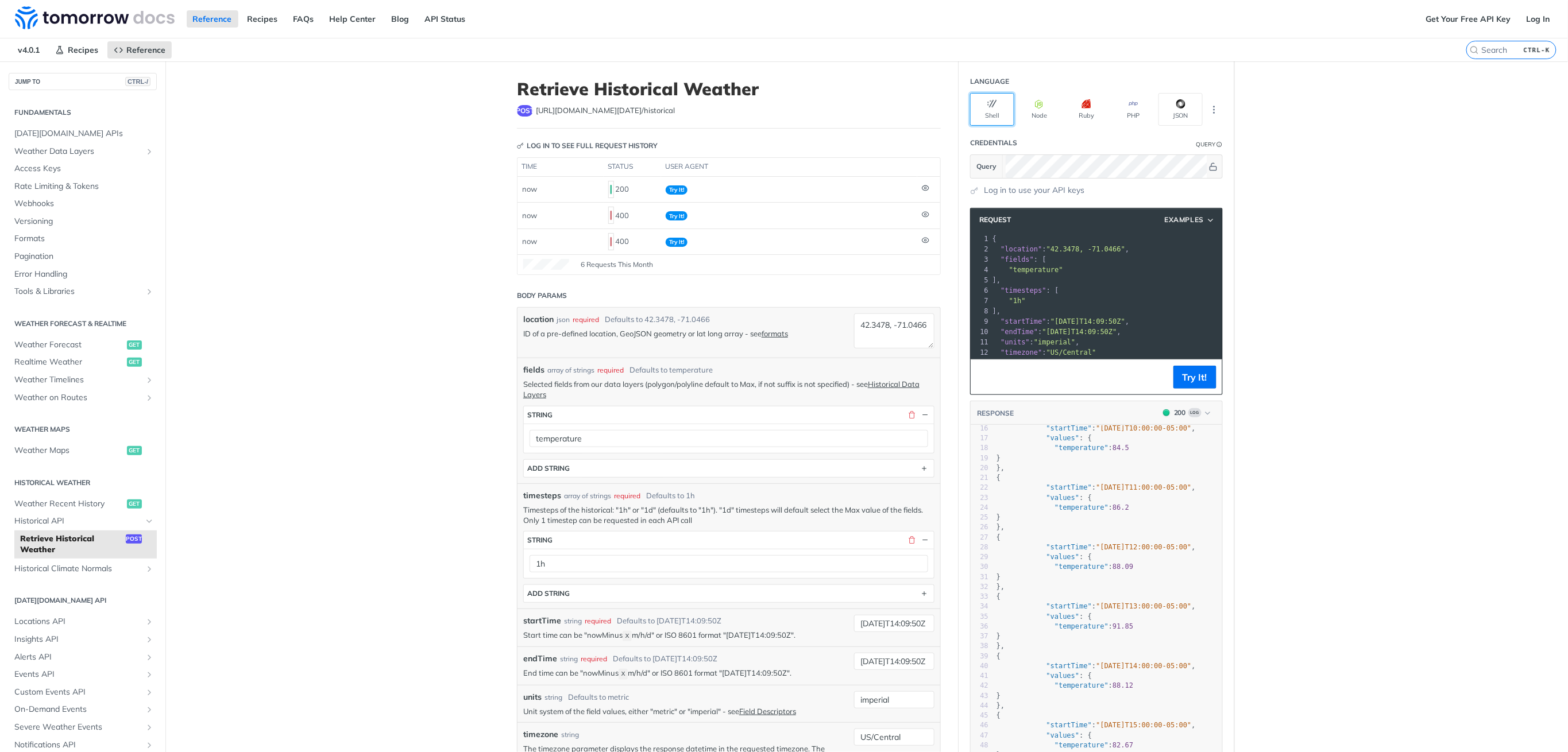
click at [988, 107] on icon "button" at bounding box center [992, 104] width 9 height 9
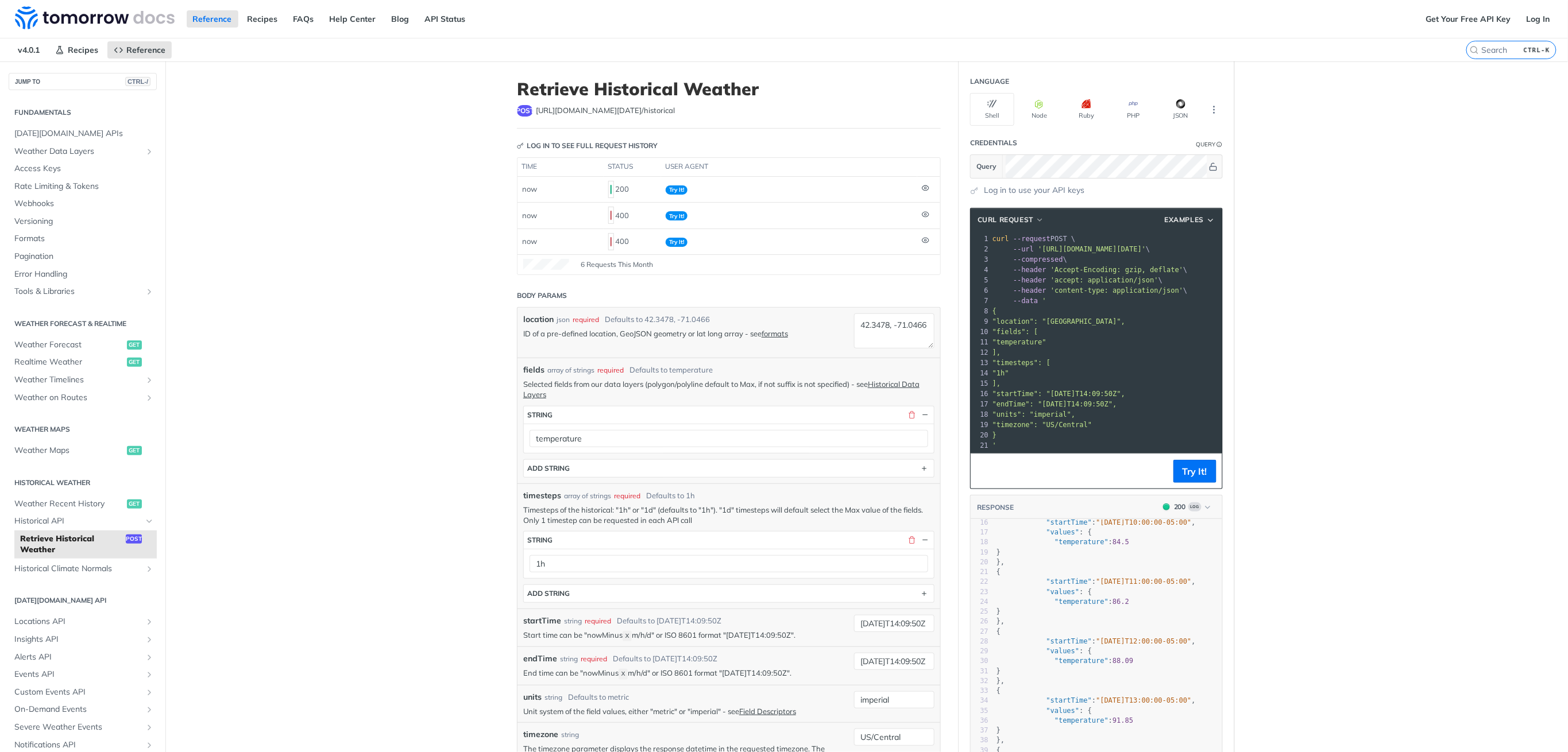
drag, startPoint x: 1043, startPoint y: 321, endPoint x: 1111, endPoint y: 326, distance: 68.2
click at [1111, 326] on div "1 curl --request POST \ 2 --url '[URL][DOMAIN_NAME][DATE]' \ 3 --compressed \ 4…" at bounding box center [1167, 342] width 353 height 217
drag, startPoint x: 1038, startPoint y: 322, endPoint x: 1111, endPoint y: 324, distance: 73.0
click at [1111, 324] on span ""location": "[GEOGRAPHIC_DATA]"," at bounding box center [1059, 321] width 132 height 8
copy span ""42.3478, -71.0466""
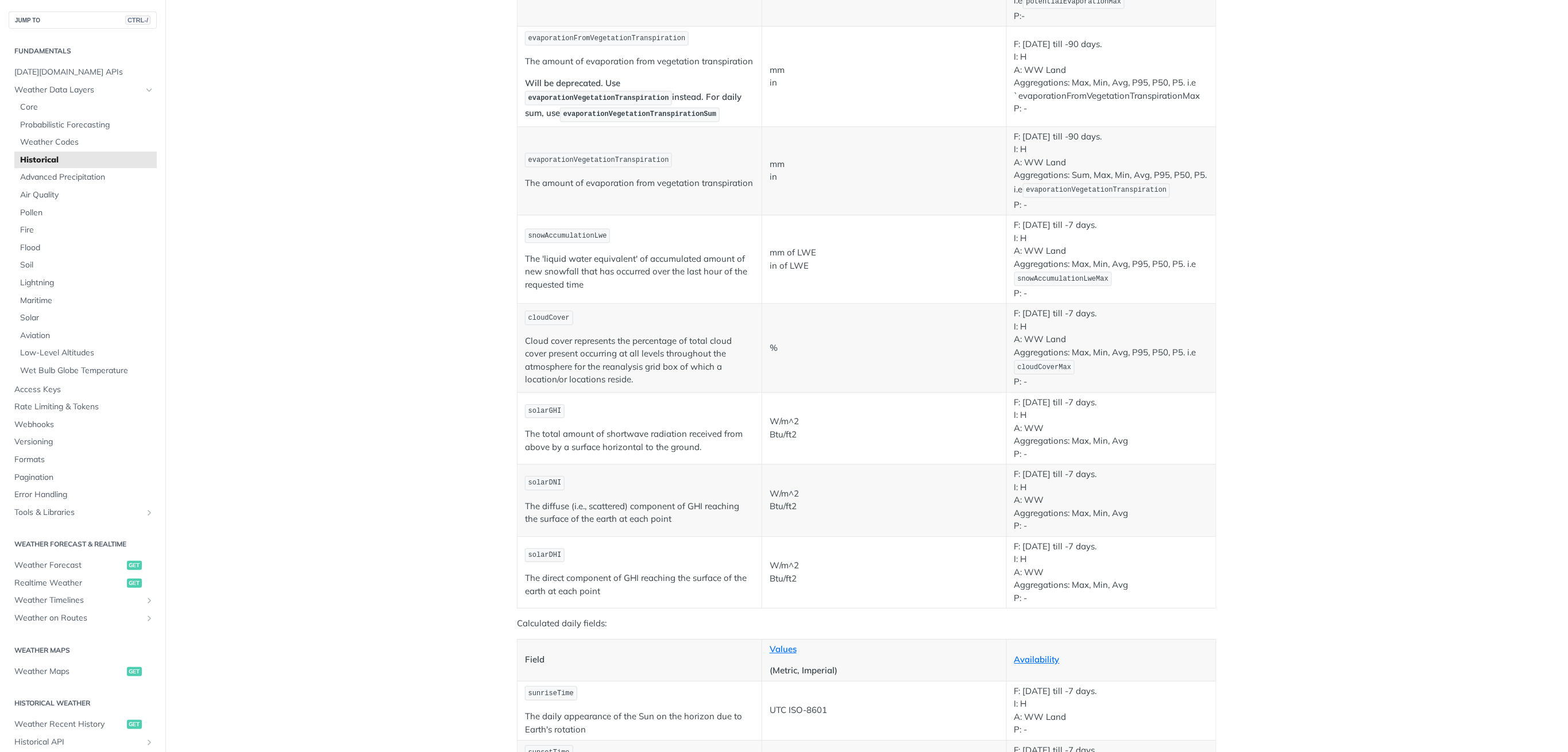
scroll to position [1455, 0]
click at [539, 411] on span "solarGHI" at bounding box center [545, 410] width 33 height 8
copy span "solarGHI"
click at [541, 481] on span "solarDNI" at bounding box center [545, 482] width 33 height 8
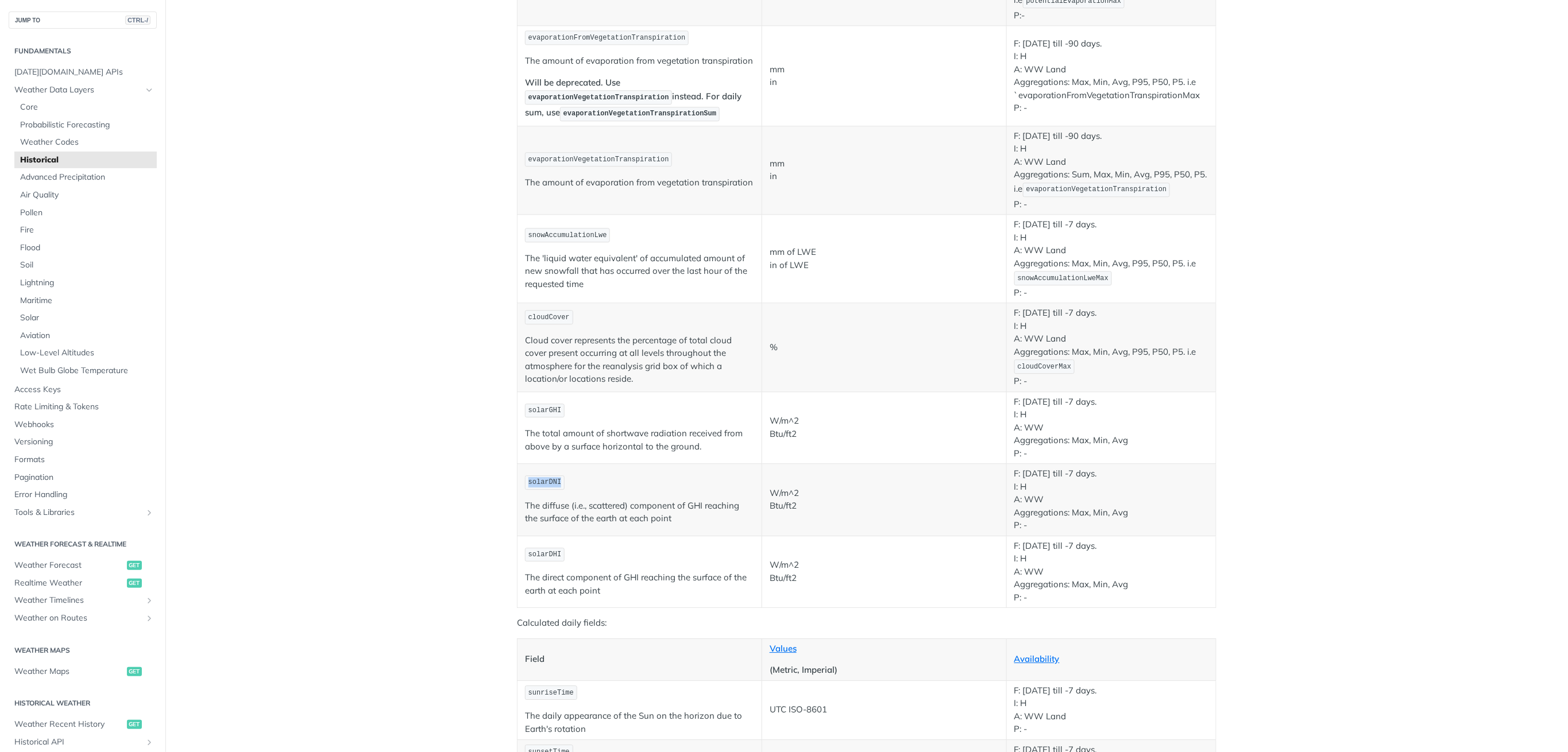
click at [541, 481] on span "solarDNI" at bounding box center [545, 482] width 33 height 8
copy span "solarDNI"
click at [540, 556] on span "solarDHI" at bounding box center [545, 554] width 33 height 8
copy span "solarDHI"
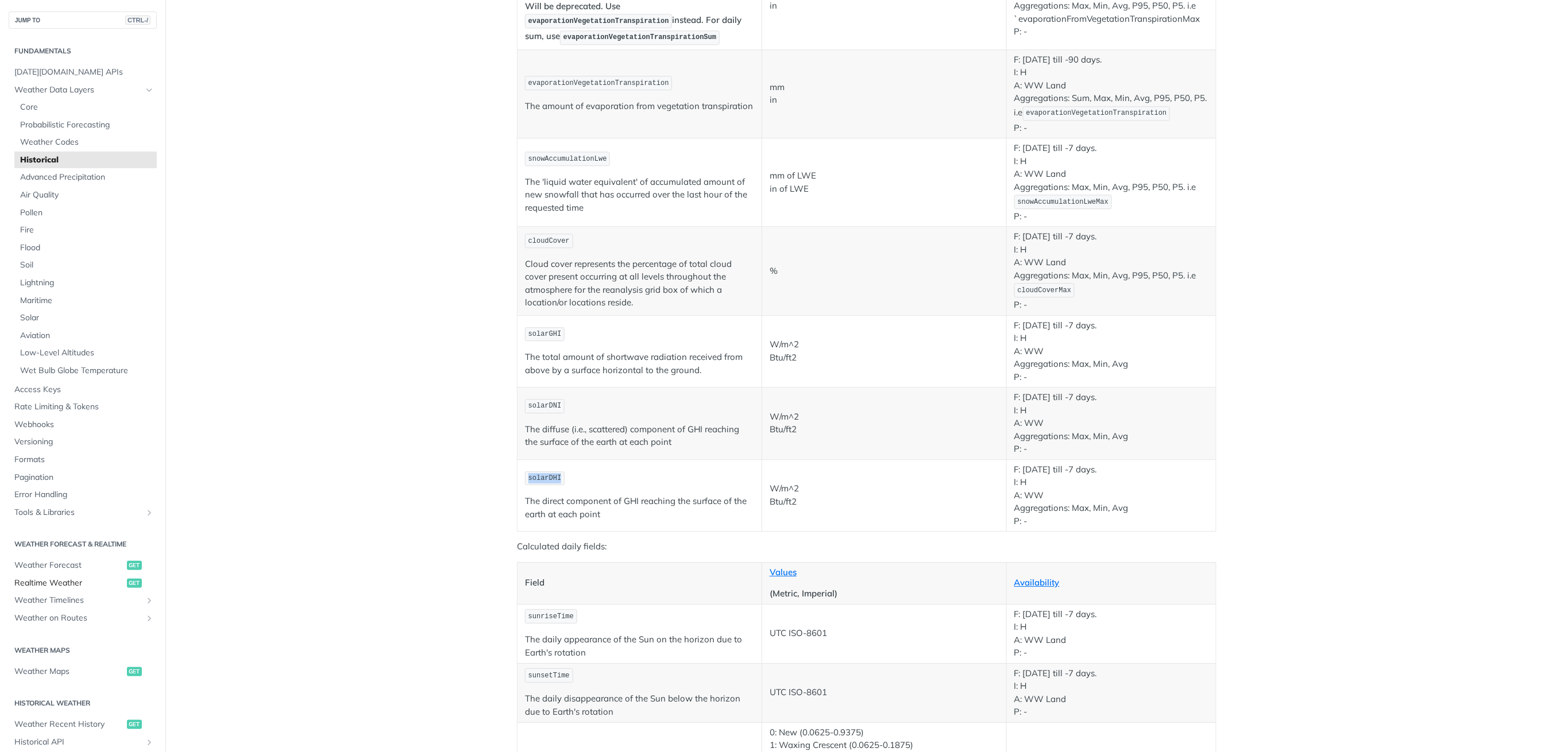
scroll to position [76, 0]
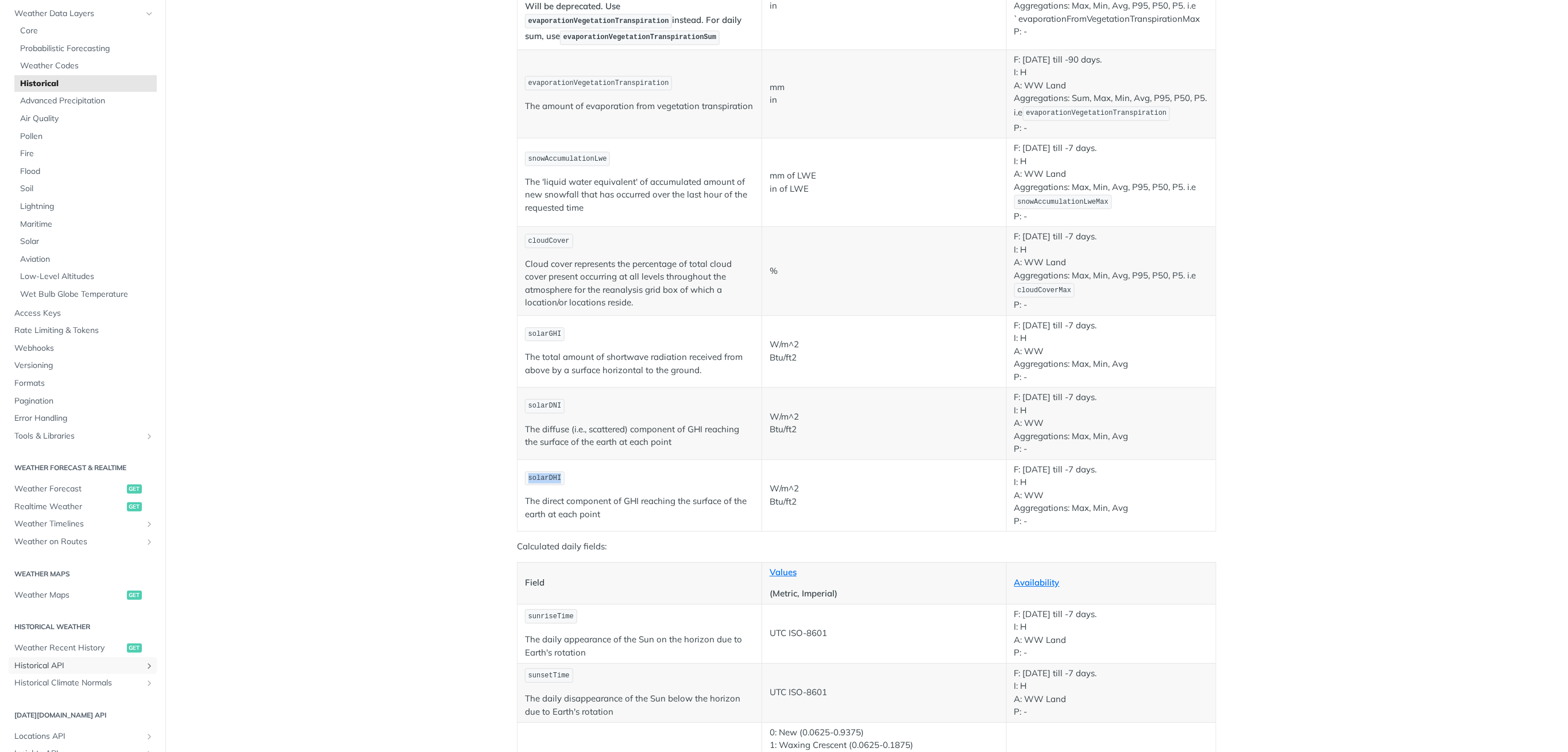
drag, startPoint x: 54, startPoint y: 664, endPoint x: 66, endPoint y: 662, distance: 12.2
click at [54, 664] on span "Historical API" at bounding box center [78, 666] width 127 height 12
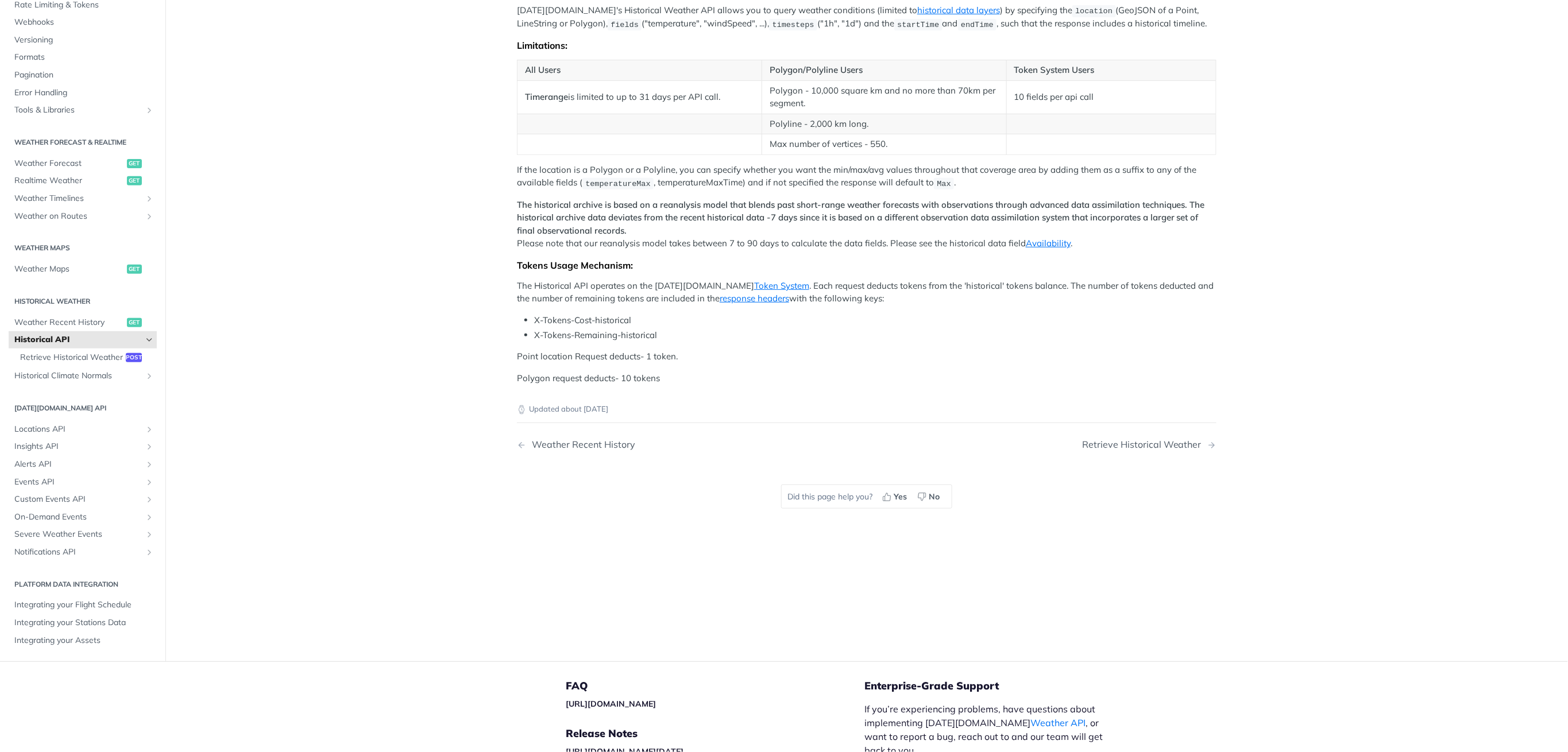
scroll to position [153, 0]
click at [50, 363] on span "Retrieve Historical Weather" at bounding box center [71, 357] width 103 height 12
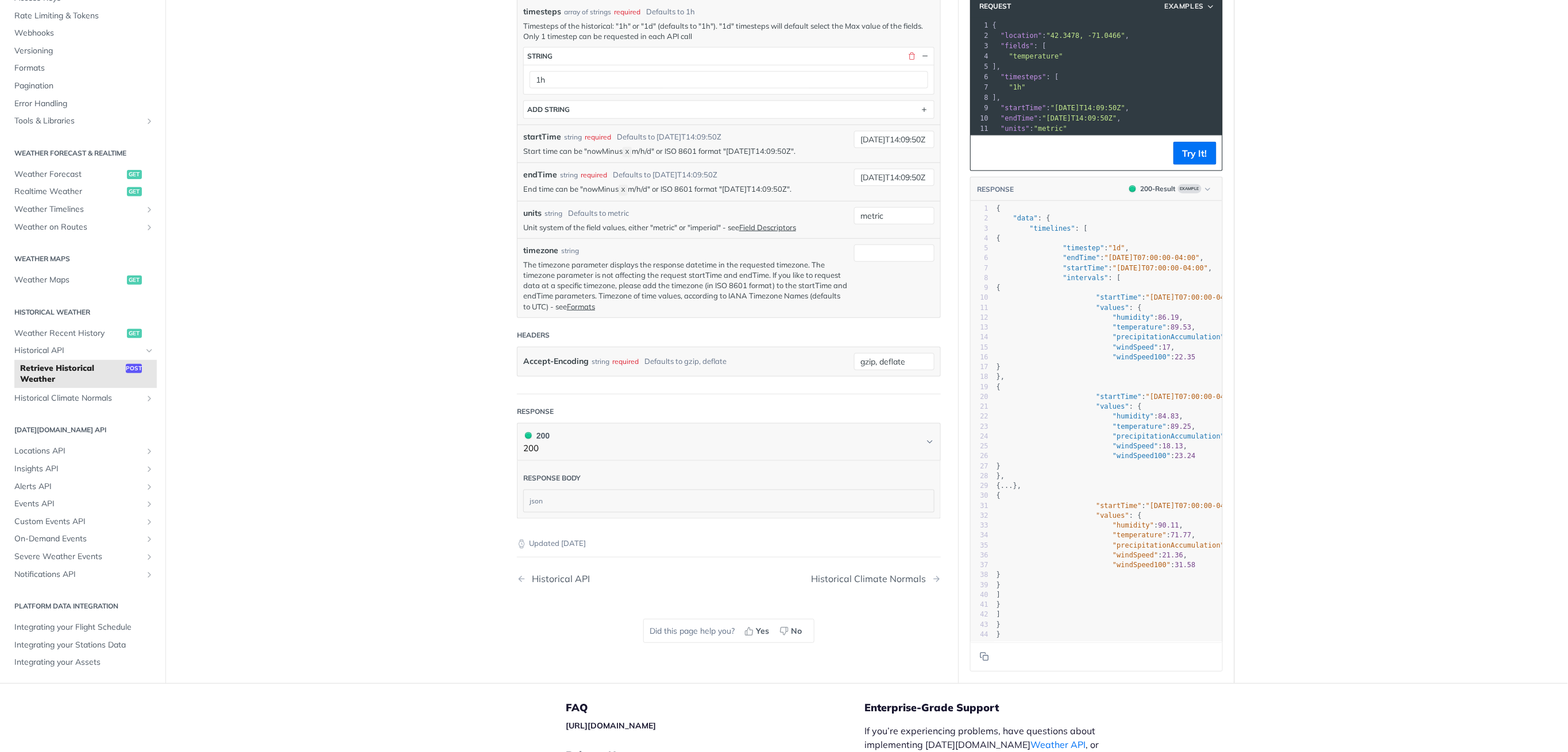
scroll to position [536, 0]
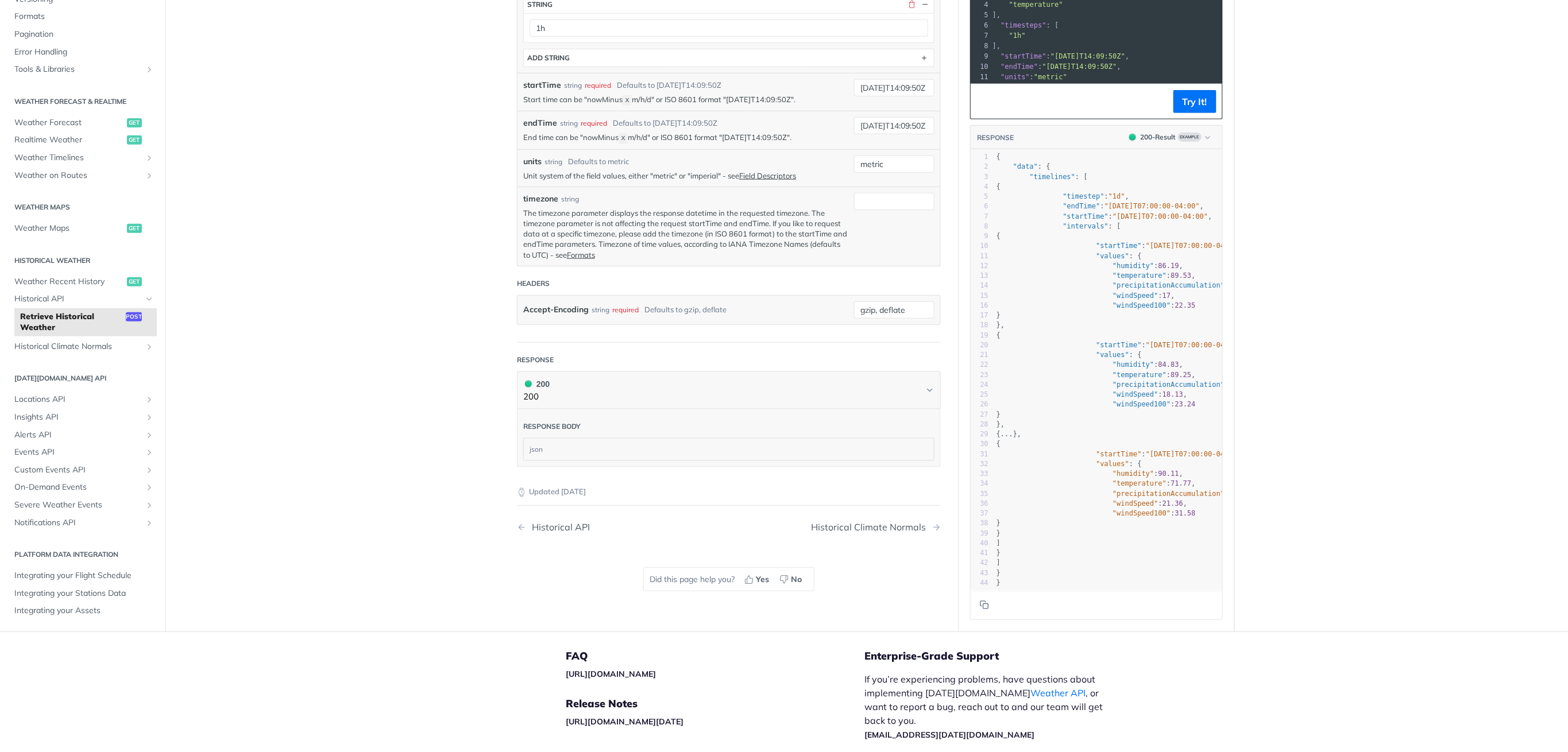
click at [534, 450] on div "json" at bounding box center [728, 450] width 410 height 22
click at [928, 392] on icon "Chevron" at bounding box center [930, 390] width 4 height 2
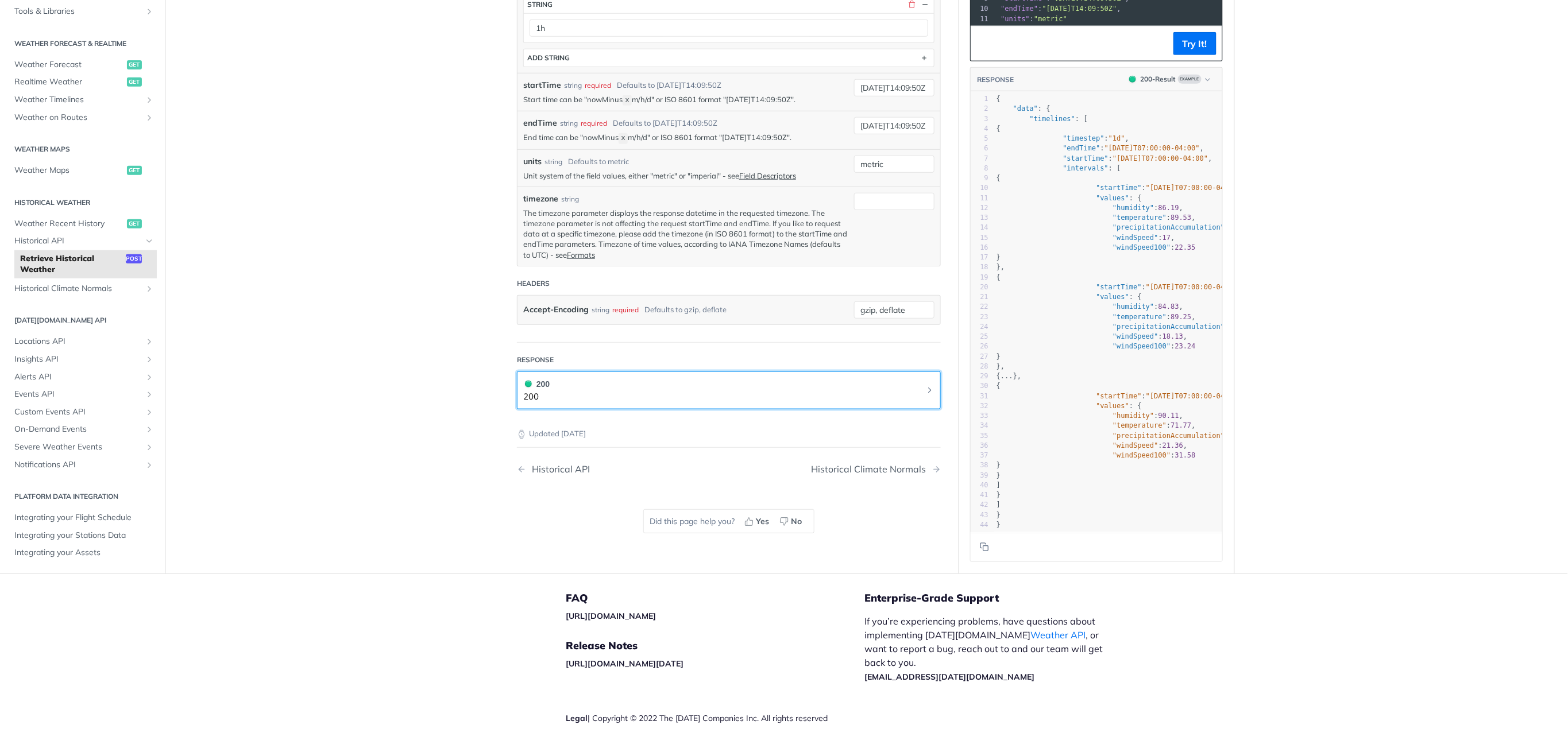
click at [928, 392] on icon "Chevron" at bounding box center [929, 390] width 2 height 4
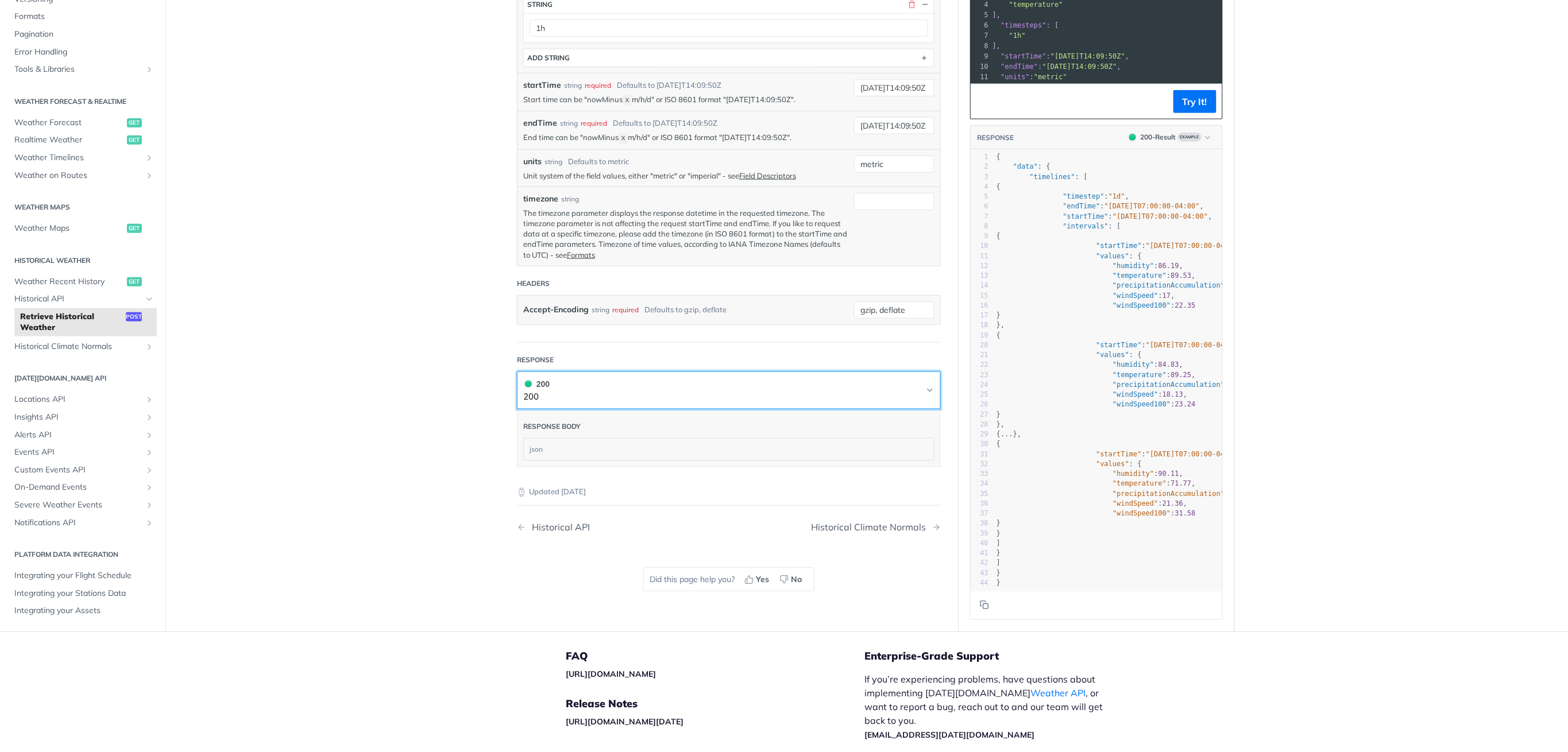
click at [928, 392] on icon "Chevron" at bounding box center [930, 390] width 4 height 2
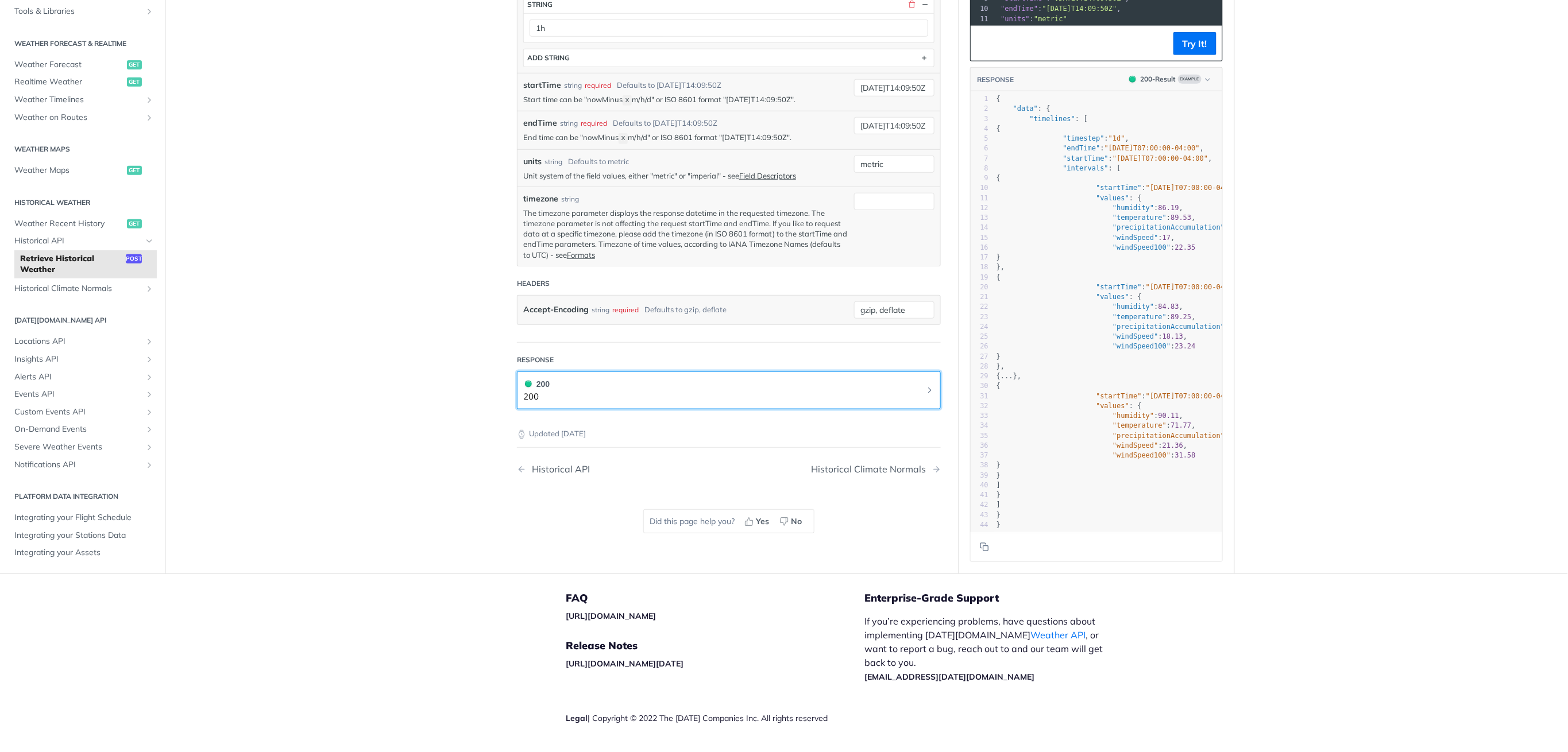
click at [928, 392] on icon "Chevron" at bounding box center [929, 390] width 2 height 4
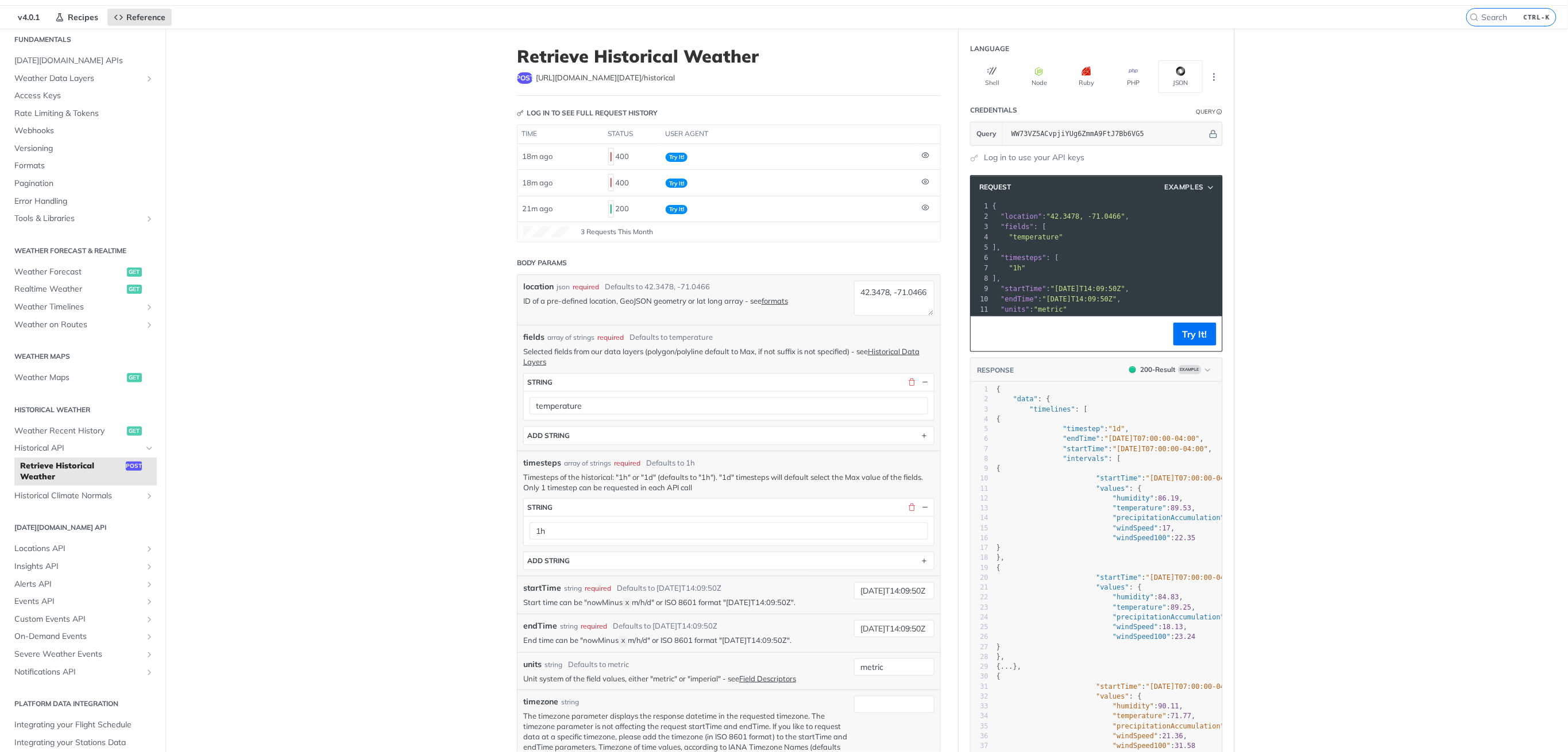
scroll to position [0, 0]
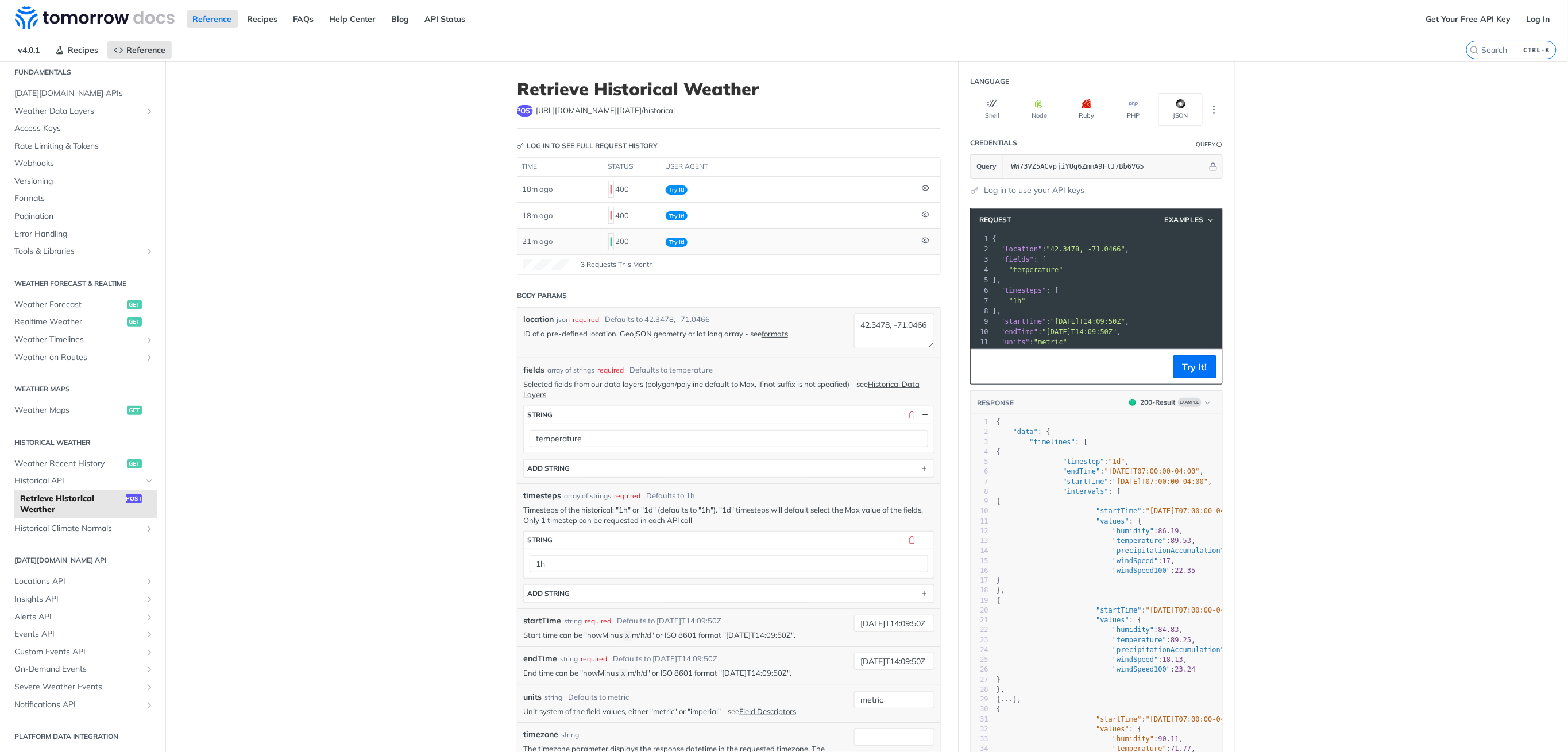
click at [681, 245] on span "Try It!" at bounding box center [676, 242] width 22 height 9
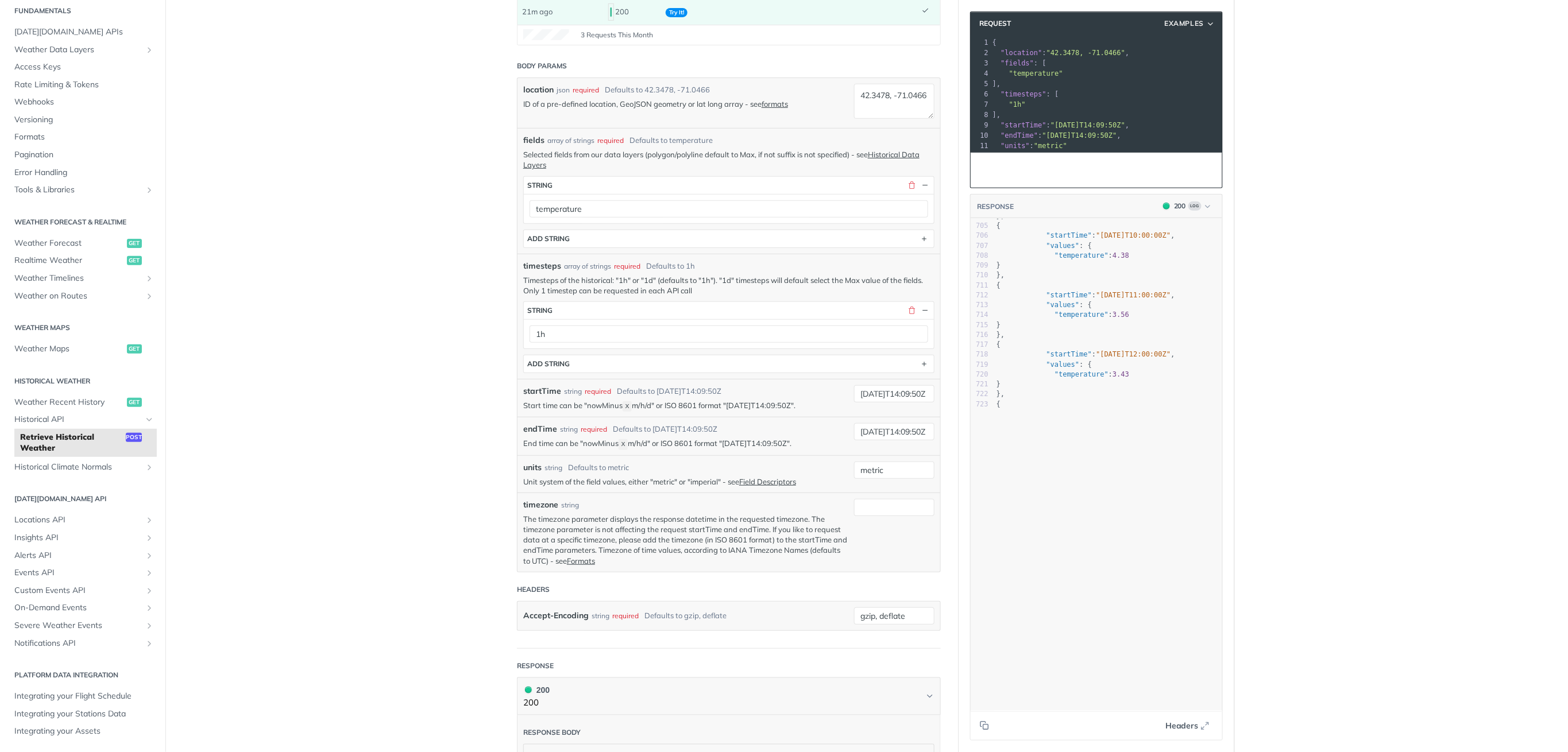
scroll to position [6111, 0]
